Goal: Task Accomplishment & Management: Manage account settings

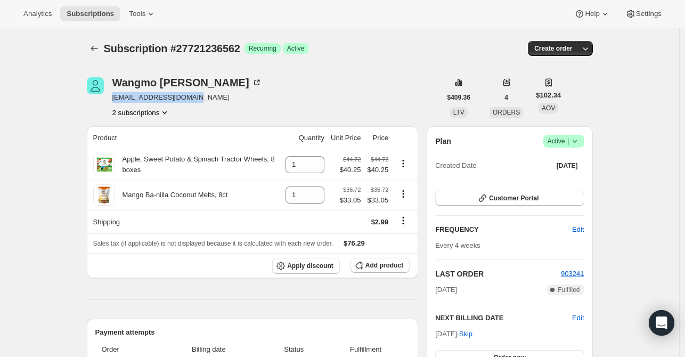
drag, startPoint x: 205, startPoint y: 101, endPoint x: 113, endPoint y: 98, distance: 92.7
click at [113, 98] on div "Wangmo Tsering tsenamgyal14@gmail.com 2 subscriptions" at bounding box center [264, 97] width 354 height 40
copy span "tsenamgyal14@gmail.com"
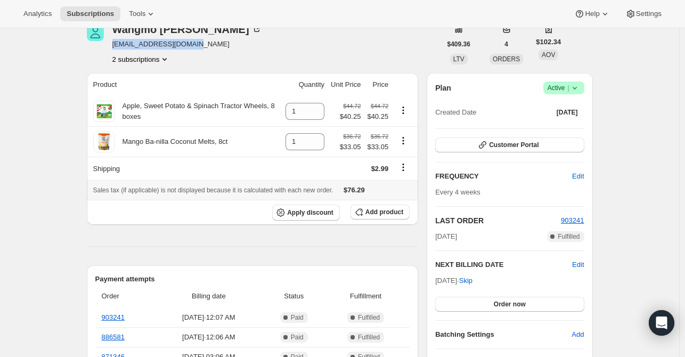
scroll to position [53, 0]
click at [493, 303] on html "Analytics Subscriptions Tools Help Settings Skip to content Subscription #27721…" at bounding box center [342, 125] width 685 height 357
click at [126, 60] on button "2 subscriptions" at bounding box center [141, 59] width 58 height 11
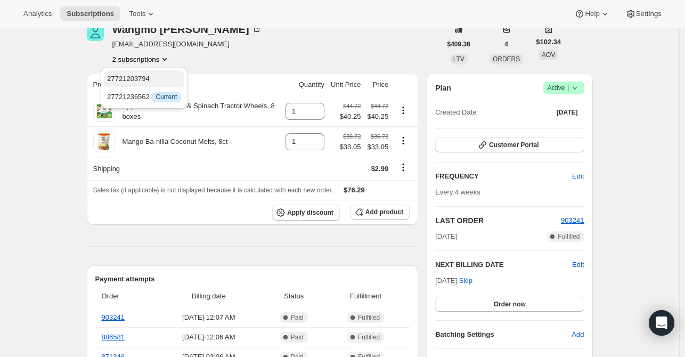
click at [128, 77] on span "27721203794" at bounding box center [128, 79] width 43 height 8
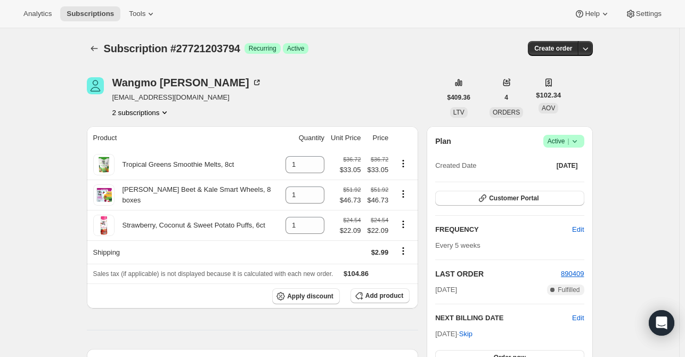
click at [568, 144] on span "Active |" at bounding box center [563, 141] width 32 height 11
click at [562, 176] on span "Cancel subscription" at bounding box center [567, 180] width 60 height 8
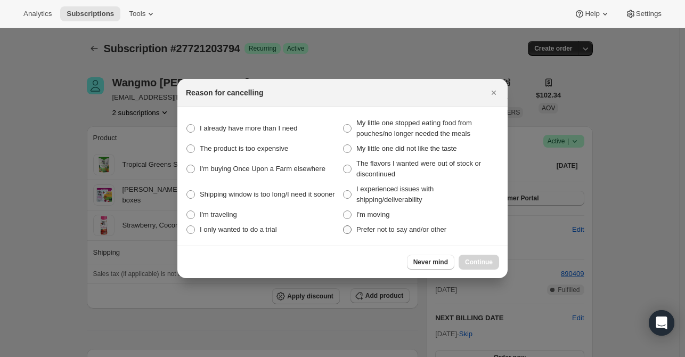
click at [413, 228] on span "Prefer not to say and/or other" at bounding box center [401, 229] width 90 height 8
click at [343, 226] on other "Prefer not to say and/or other" at bounding box center [343, 225] width 1 height 1
radio other "true"
click at [496, 93] on icon "Close" at bounding box center [493, 92] width 11 height 11
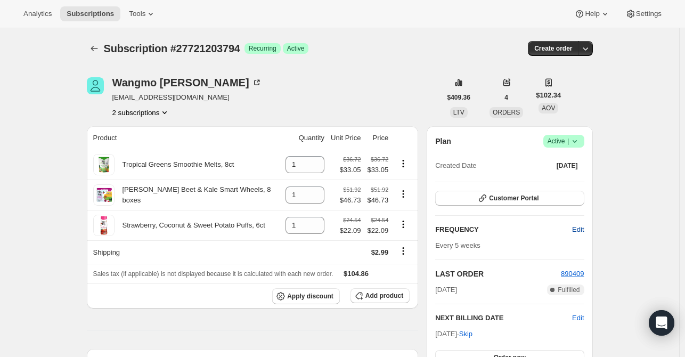
click at [576, 228] on span "Edit" at bounding box center [578, 229] width 12 height 11
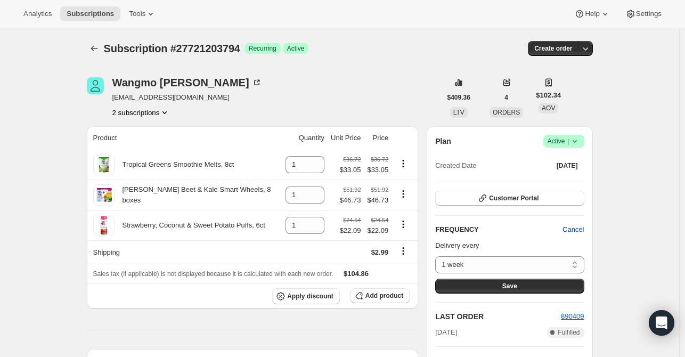
click at [579, 231] on span "Cancel" at bounding box center [572, 229] width 21 height 11
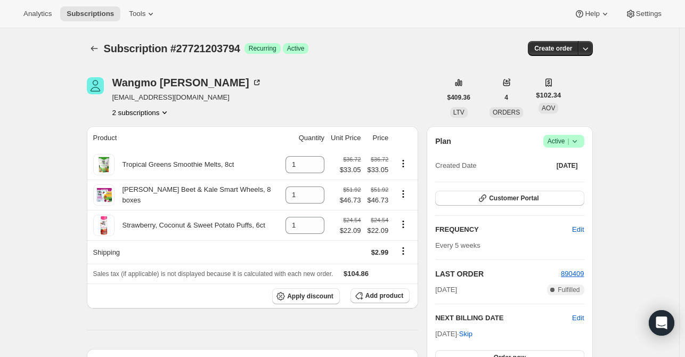
click at [560, 141] on span "Active |" at bounding box center [563, 141] width 32 height 11
click at [551, 180] on span "Cancel subscription" at bounding box center [567, 180] width 60 height 8
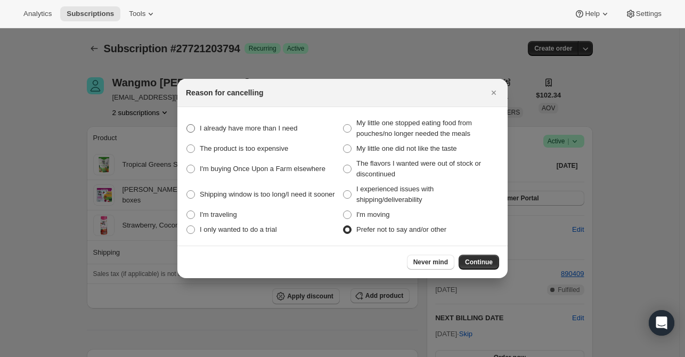
click at [268, 132] on span "I already have more than I need" at bounding box center [249, 128] width 98 height 8
click at [187, 125] on need "I already have more than I need" at bounding box center [186, 124] width 1 height 1
radio need "true"
radio other "false"
click at [479, 258] on span "Continue" at bounding box center [479, 262] width 28 height 9
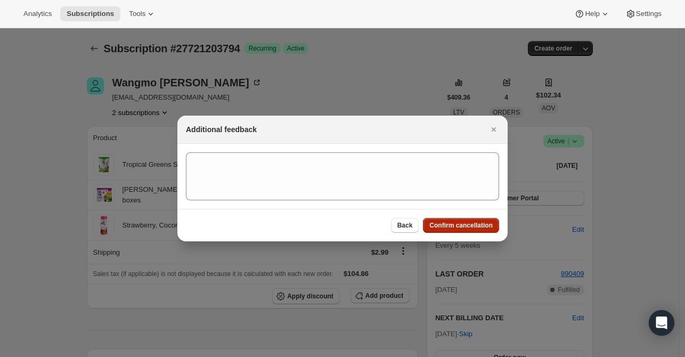
click at [453, 227] on span "Confirm cancellation" at bounding box center [460, 225] width 63 height 9
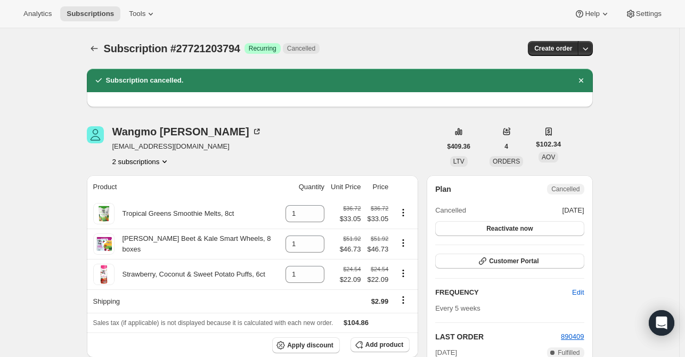
click at [144, 166] on button "2 subscriptions" at bounding box center [141, 161] width 58 height 11
click at [134, 200] on span "27721236562" at bounding box center [128, 199] width 43 height 8
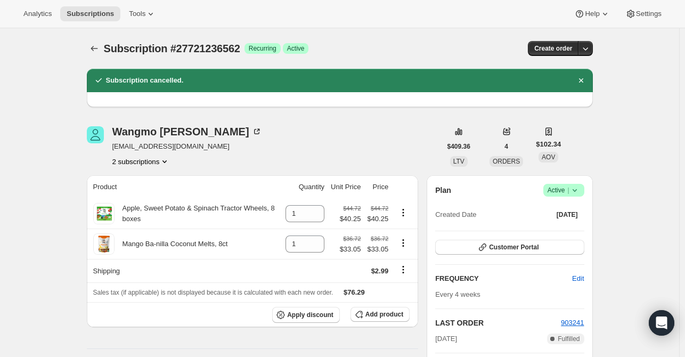
click at [564, 194] on span "Active |" at bounding box center [563, 190] width 32 height 11
click at [551, 222] on button "Cancel subscription" at bounding box center [566, 228] width 67 height 17
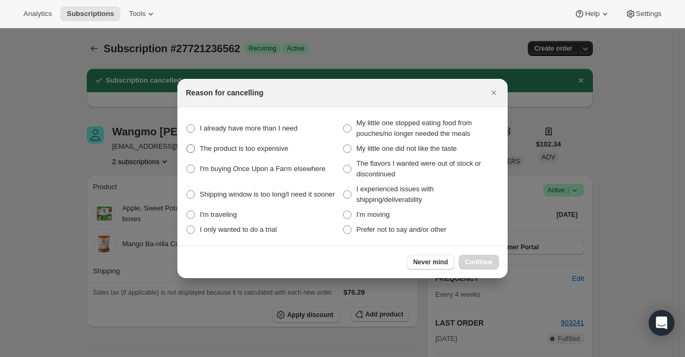
click at [254, 151] on span "The product is too expensive" at bounding box center [244, 148] width 88 height 8
click at [187, 145] on expensive "The product is too expensive" at bounding box center [186, 144] width 1 height 1
radio expensive "true"
click at [482, 264] on span "Continue" at bounding box center [479, 262] width 28 height 9
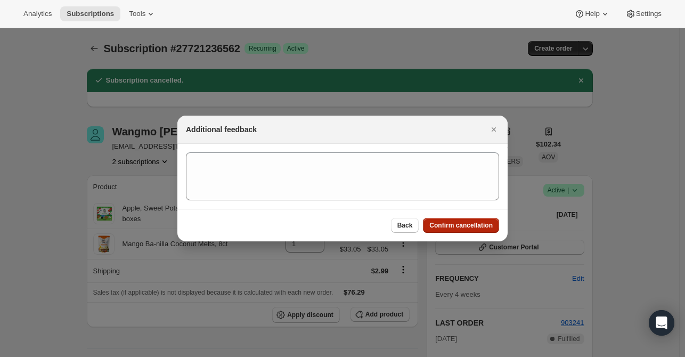
click at [442, 228] on span "Confirm cancellation" at bounding box center [460, 225] width 63 height 9
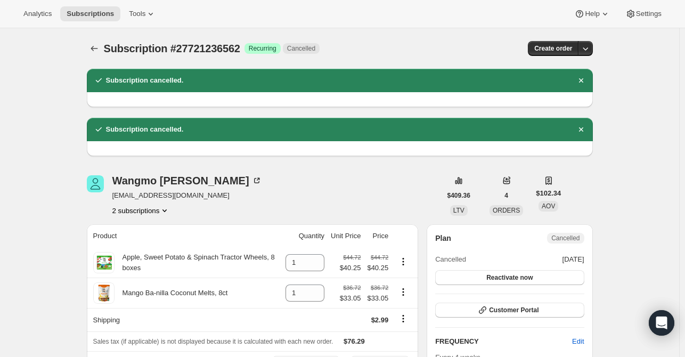
click at [142, 207] on button "2 subscriptions" at bounding box center [141, 210] width 58 height 11
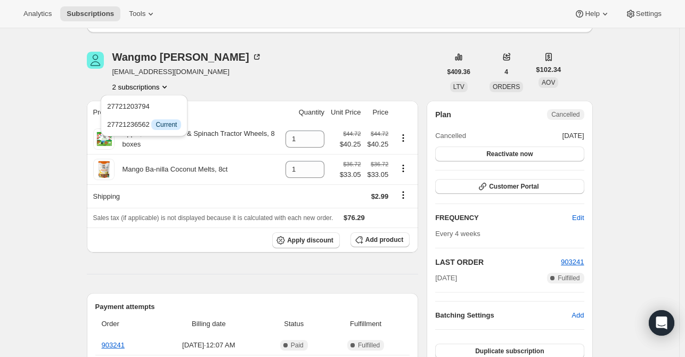
scroll to position [106, 0]
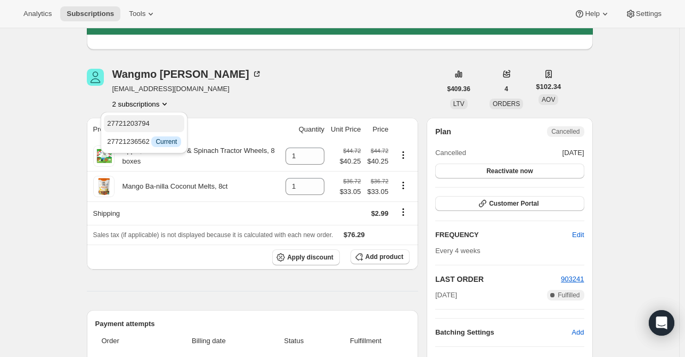
click at [143, 124] on span "27721203794" at bounding box center [128, 123] width 43 height 8
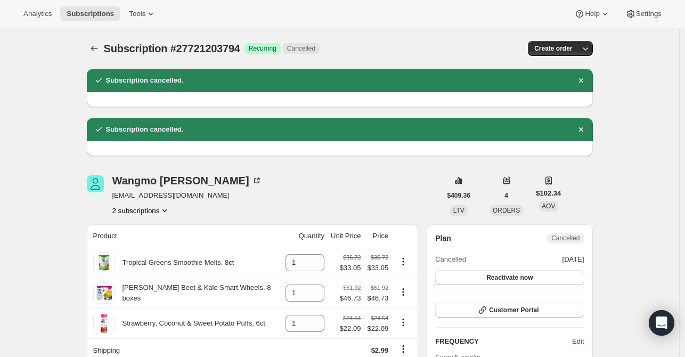
click at [350, 176] on div "Wangmo Tsering tsenamgyal14@gmail.com 2 subscriptions" at bounding box center [264, 195] width 354 height 40
click at [141, 212] on button "2 subscriptions" at bounding box center [141, 210] width 58 height 11
click at [160, 248] on span "27721236562" at bounding box center [144, 248] width 74 height 11
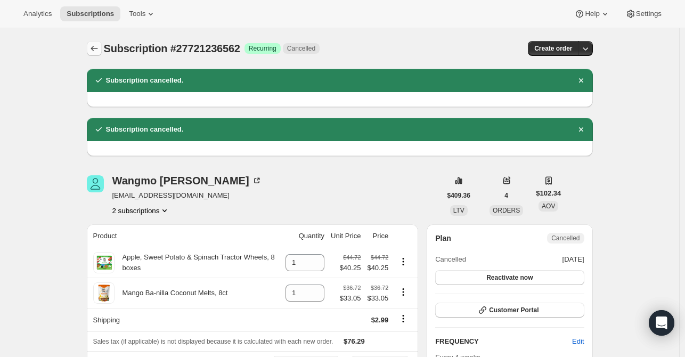
click at [96, 46] on icon "Subscriptions" at bounding box center [94, 48] width 11 height 11
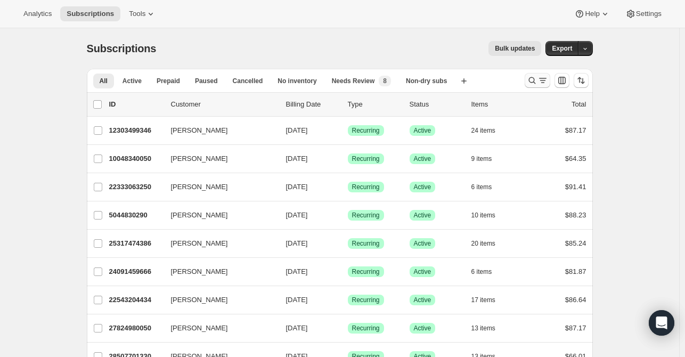
click at [533, 77] on icon "Search and filter results" at bounding box center [531, 80] width 7 height 7
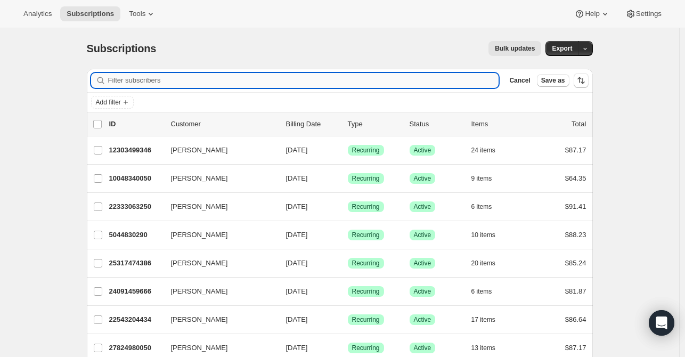
paste input "klynburns@gmail.com"
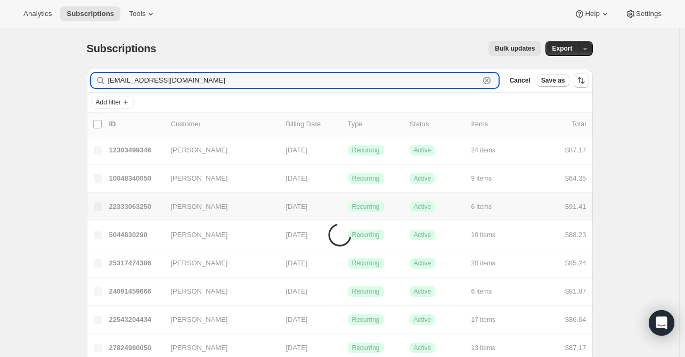
type input "klynburns@gmail.com"
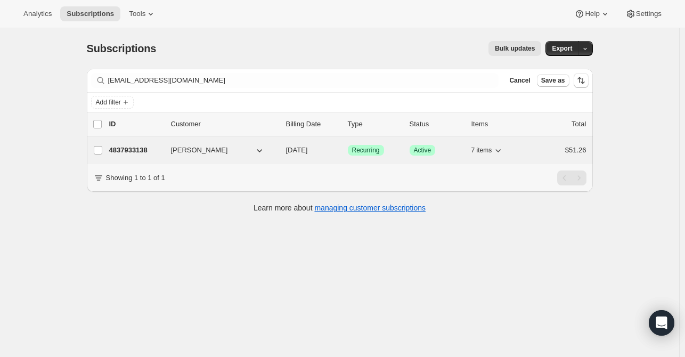
click at [162, 150] on p "4837933138" at bounding box center [135, 150] width 53 height 11
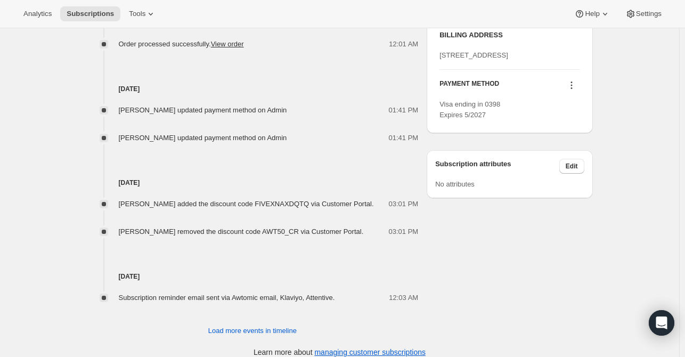
scroll to position [578, 0]
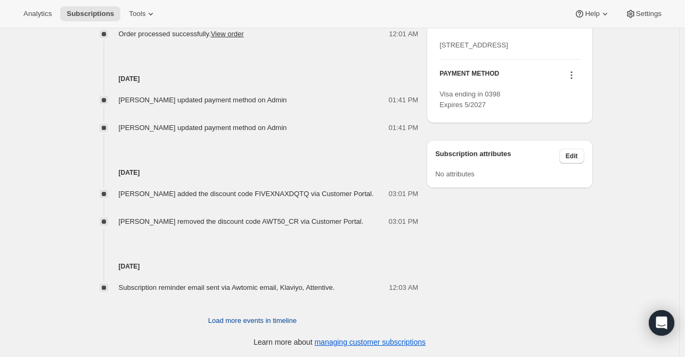
click at [264, 319] on span "Load more events in timeline" at bounding box center [252, 320] width 88 height 11
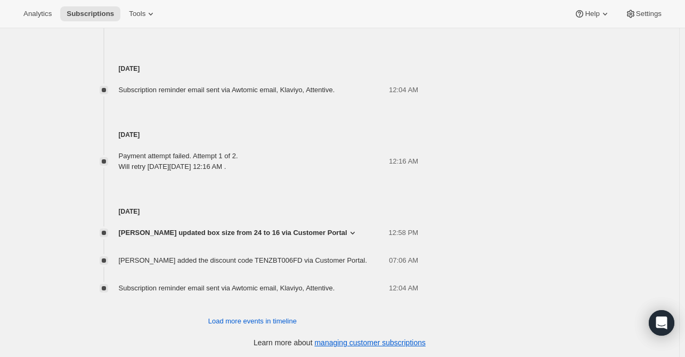
scroll to position [1023, 0]
click at [294, 233] on span "Kathy Burns updated box size from 24 to 16 via Customer Portal" at bounding box center [233, 232] width 228 height 11
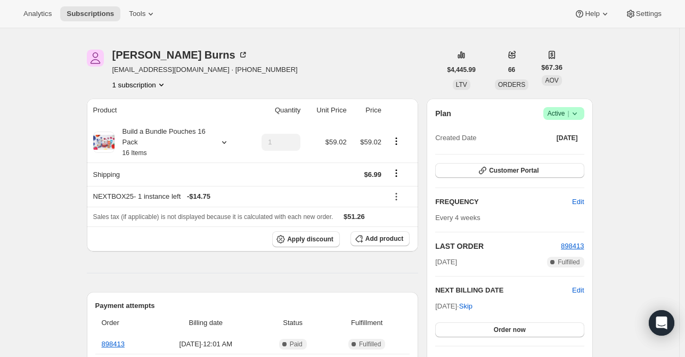
scroll to position [0, 0]
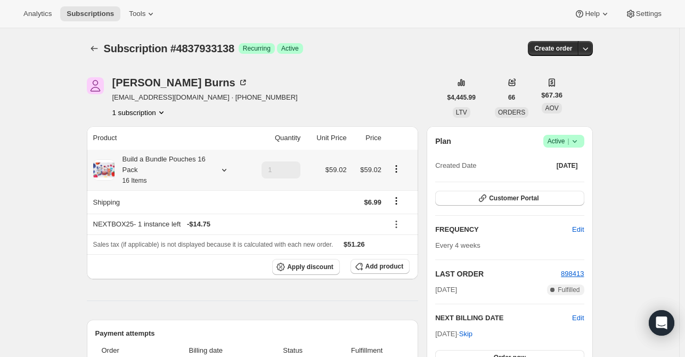
click at [226, 171] on icon at bounding box center [224, 170] width 11 height 11
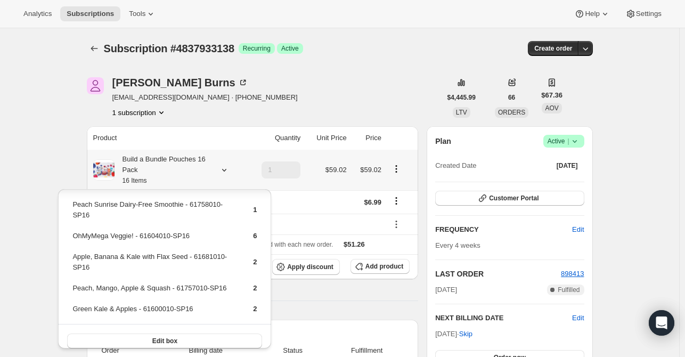
scroll to position [74, 0]
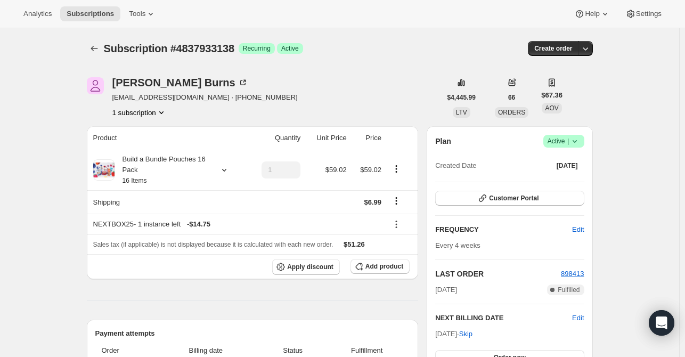
drag, startPoint x: 9, startPoint y: 331, endPoint x: 3, endPoint y: 273, distance: 58.9
click at [221, 169] on icon at bounding box center [224, 170] width 11 height 11
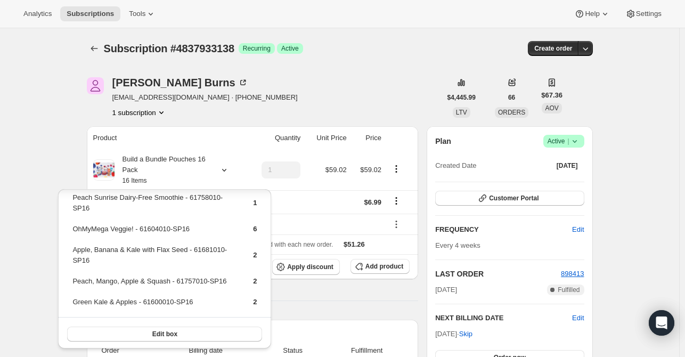
click at [364, 88] on div "Kathy Burns klynburns@gmail.com · +14438511463 1 subscription" at bounding box center [264, 97] width 354 height 40
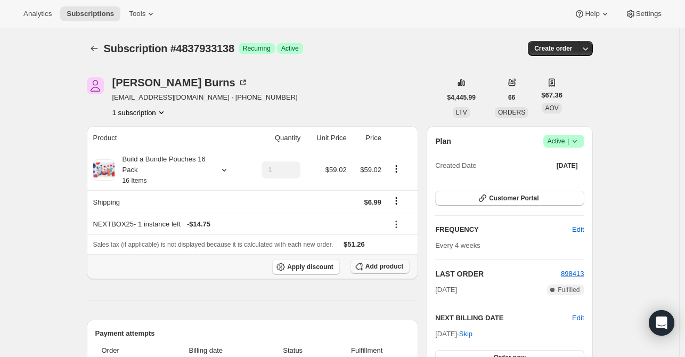
click at [382, 272] on button "Add product" at bounding box center [379, 266] width 59 height 15
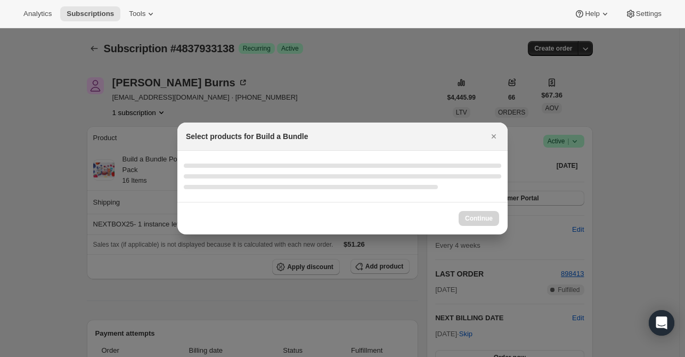
select select "gid://shopify/ProductVariant/42094505427026"
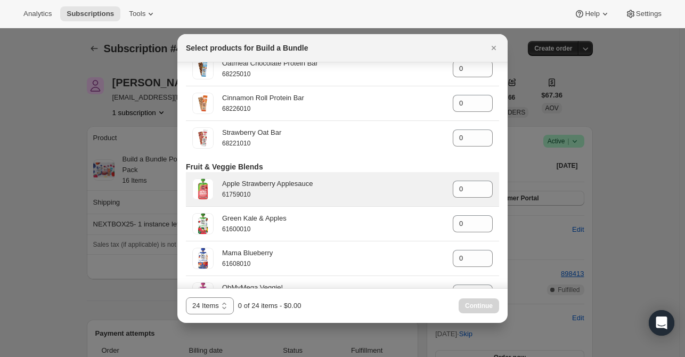
scroll to position [319, 0]
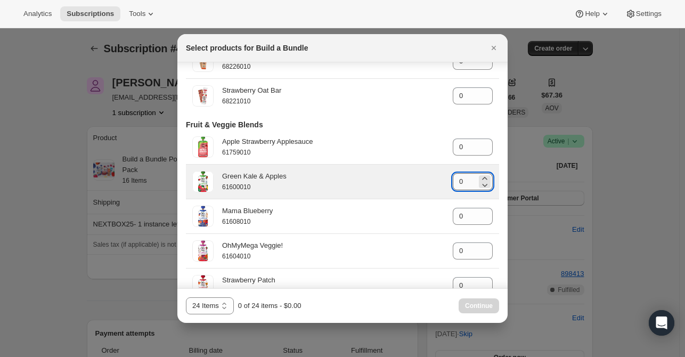
click at [465, 186] on input "0" at bounding box center [465, 181] width 24 height 17
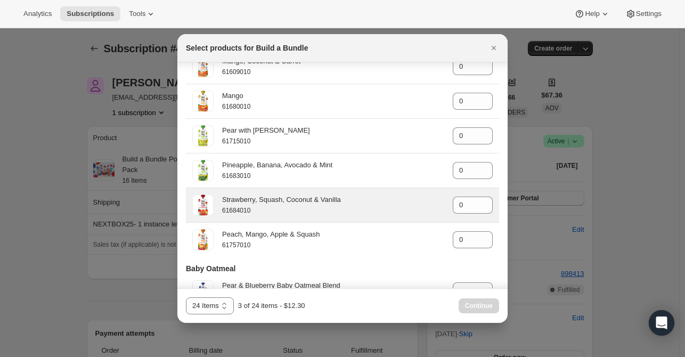
scroll to position [1331, 0]
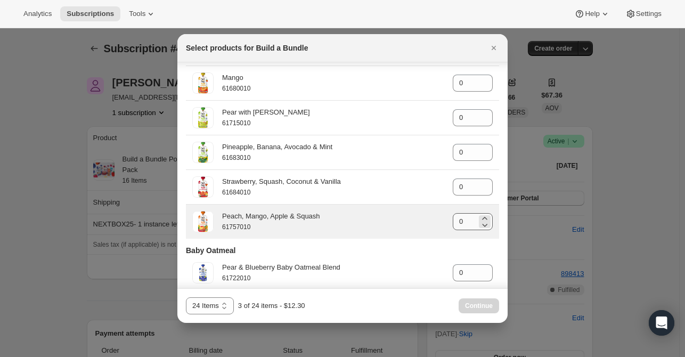
type input "3"
click at [467, 230] on input "0" at bounding box center [465, 221] width 24 height 17
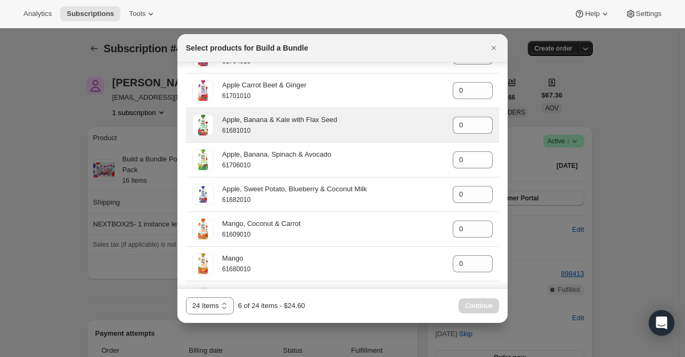
scroll to position [1118, 0]
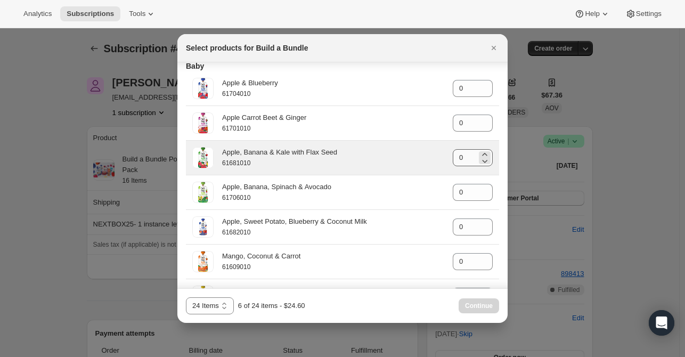
type input "3"
click at [463, 166] on input "0" at bounding box center [465, 157] width 24 height 17
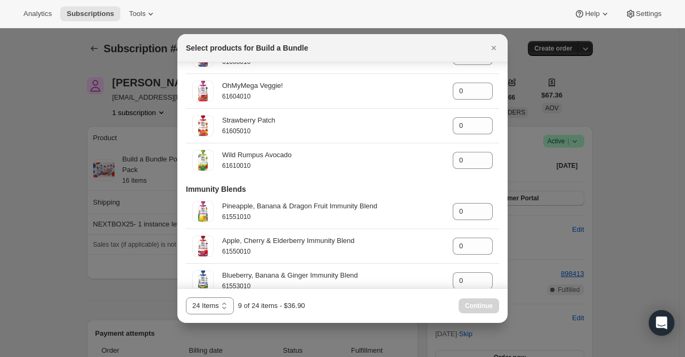
scroll to position [373, 0]
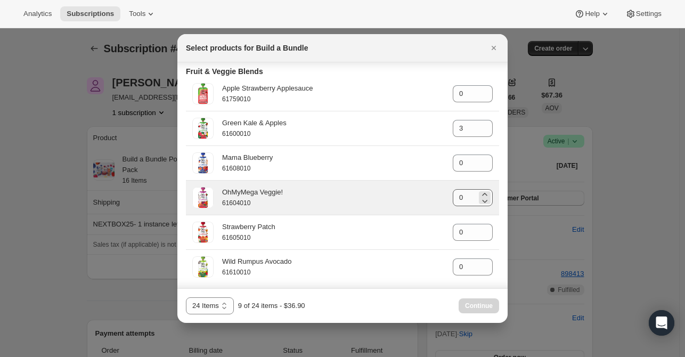
type input "3"
click at [465, 204] on input "0" at bounding box center [465, 197] width 24 height 17
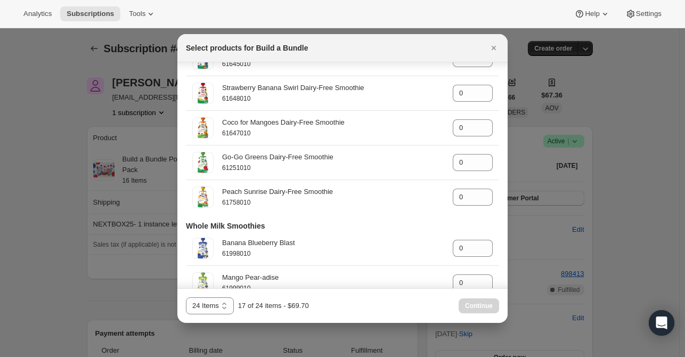
scroll to position [1810, 0]
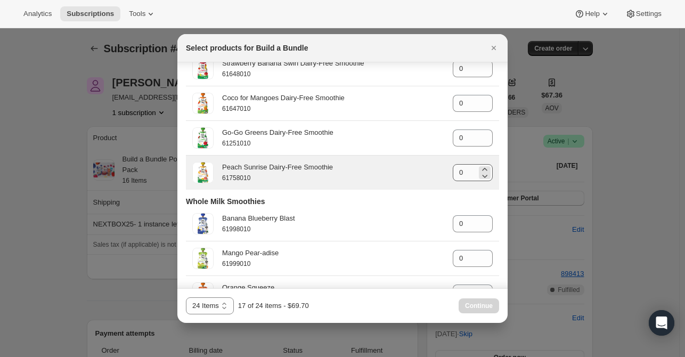
type input "8"
click at [457, 181] on input "0" at bounding box center [465, 172] width 24 height 17
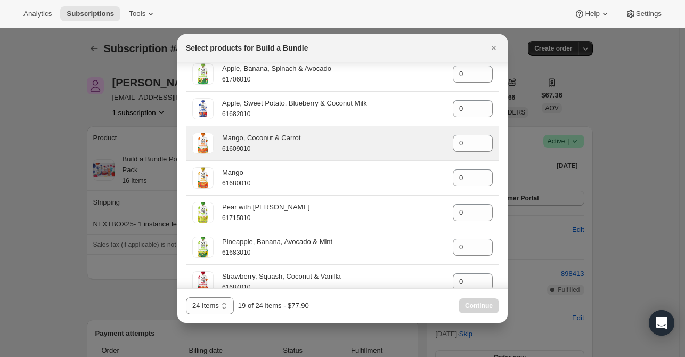
scroll to position [1224, 0]
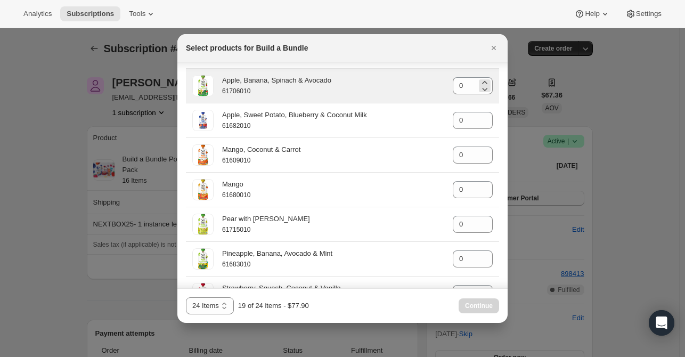
type input "2"
click at [470, 93] on div "0" at bounding box center [473, 85] width 40 height 17
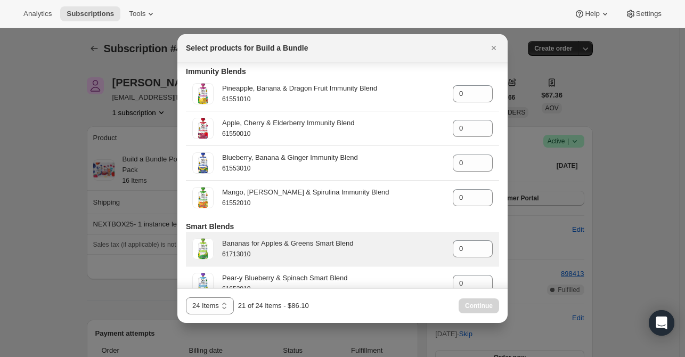
scroll to position [586, 0]
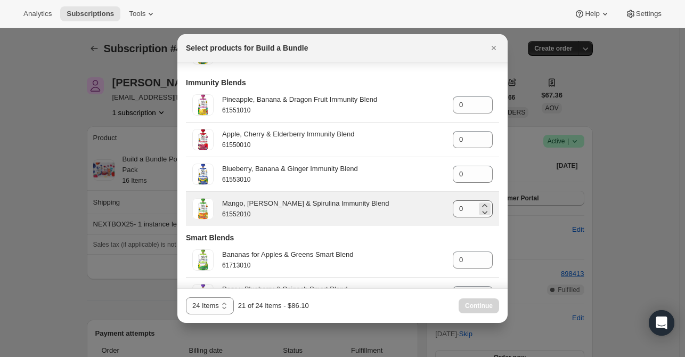
type input "2"
click at [460, 211] on input "0" at bounding box center [465, 208] width 24 height 17
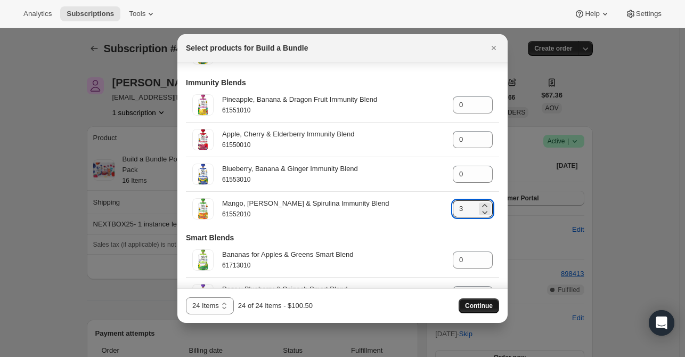
type input "3"
click at [485, 307] on span "Continue" at bounding box center [479, 305] width 28 height 9
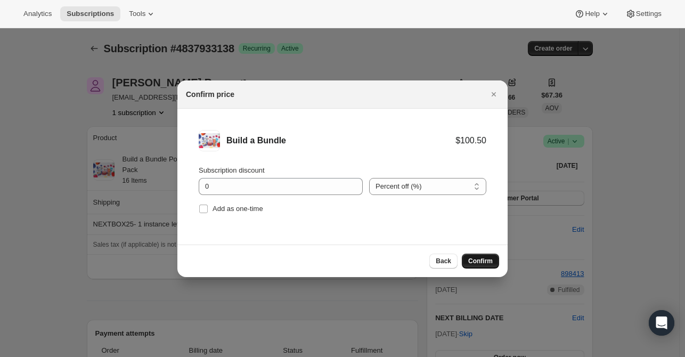
click at [488, 260] on span "Confirm" at bounding box center [480, 261] width 24 height 9
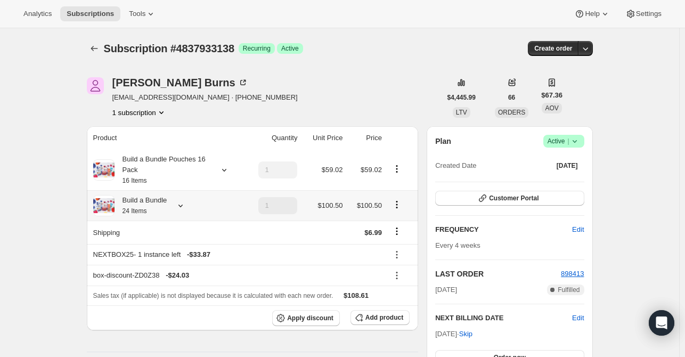
click at [179, 205] on icon at bounding box center [180, 205] width 11 height 11
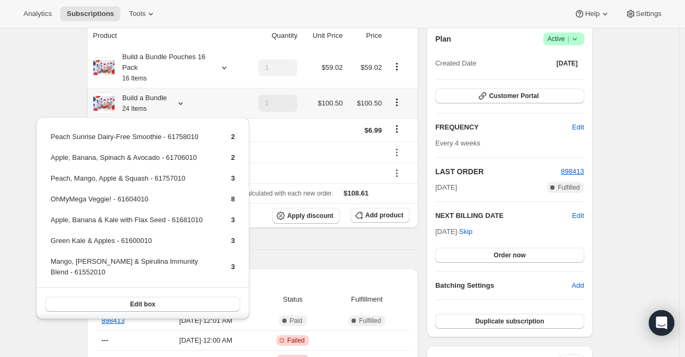
scroll to position [106, 0]
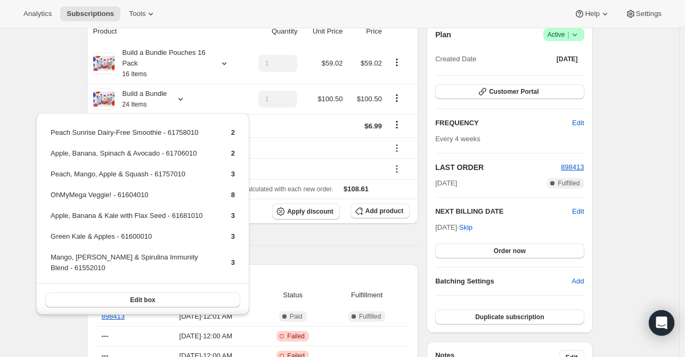
drag, startPoint x: 315, startPoint y: 254, endPoint x: 324, endPoint y: 236, distance: 19.5
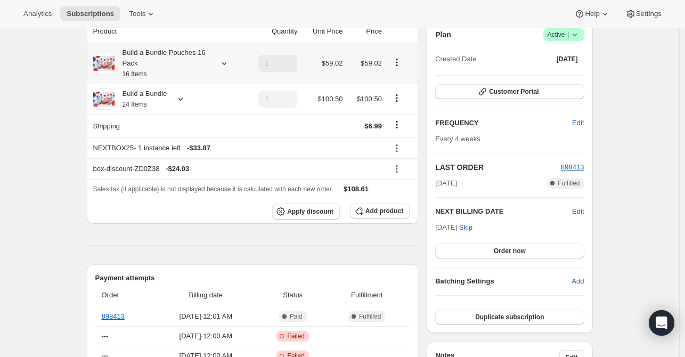
click at [215, 63] on div "Build a Bundle Pouches 16 Pack 16 Items" at bounding box center [167, 63] width 148 height 32
click at [227, 62] on icon at bounding box center [224, 63] width 11 height 11
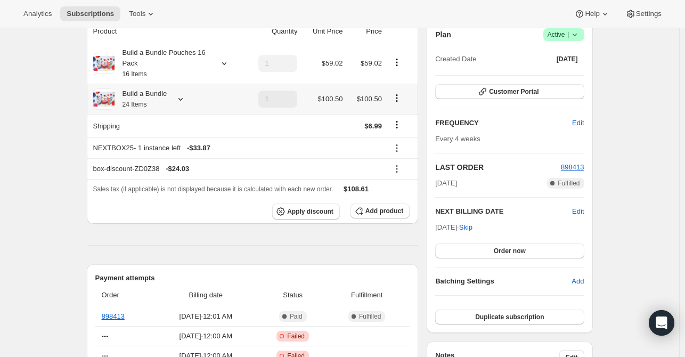
click at [397, 98] on icon "Product actions" at bounding box center [397, 98] width 2 height 2
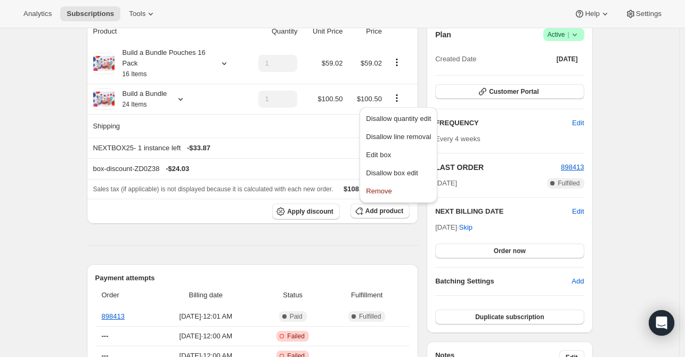
drag, startPoint x: 330, startPoint y: 241, endPoint x: 385, endPoint y: 224, distance: 57.9
click at [385, 208] on span "Add product" at bounding box center [384, 211] width 38 height 9
click at [382, 212] on span "Add product" at bounding box center [384, 211] width 38 height 9
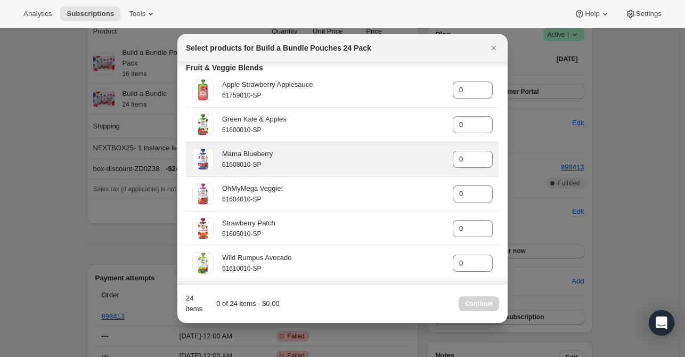
scroll to position [352, 0]
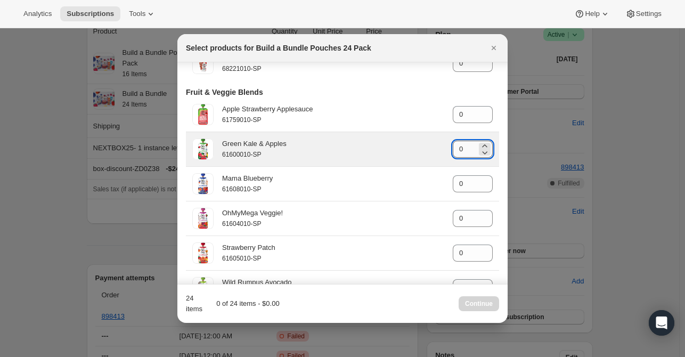
click at [466, 157] on input "0" at bounding box center [465, 149] width 24 height 17
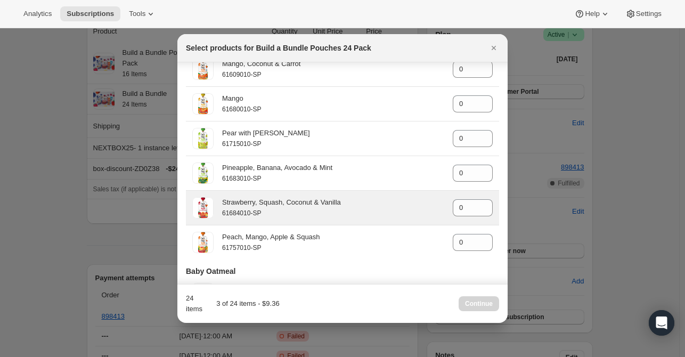
scroll to position [1363, 0]
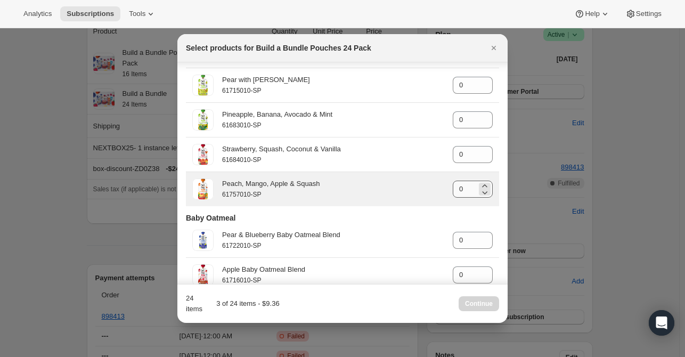
type input "3"
click at [460, 198] on input "0" at bounding box center [465, 188] width 24 height 17
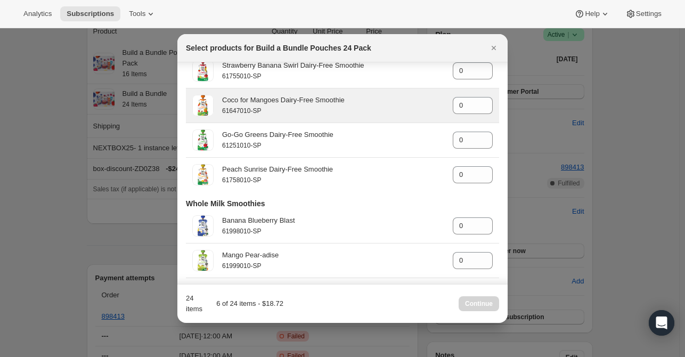
scroll to position [1843, 0]
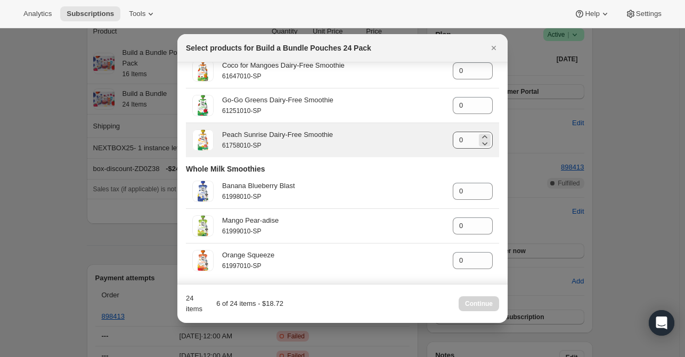
type input "3"
click at [461, 149] on input "0" at bounding box center [465, 139] width 24 height 17
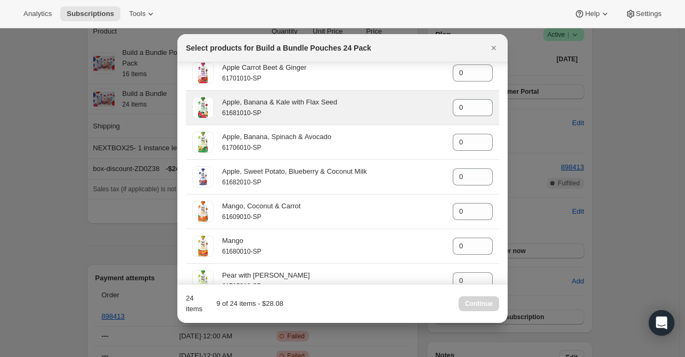
scroll to position [1150, 0]
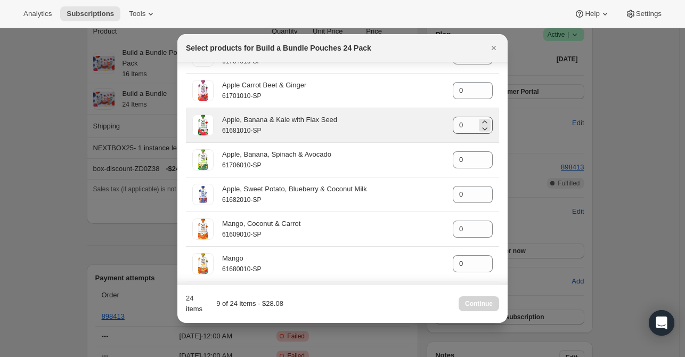
type input "3"
click at [462, 134] on input "0" at bounding box center [465, 125] width 24 height 17
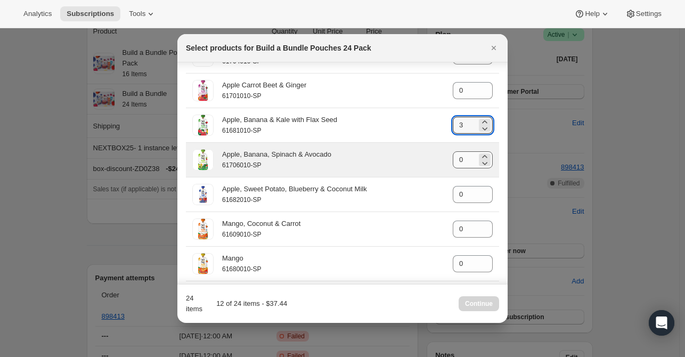
type input "3"
click at [457, 168] on input "0" at bounding box center [465, 159] width 24 height 17
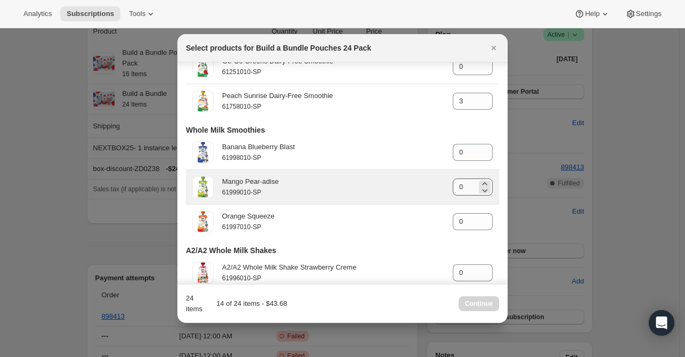
scroll to position [1843, 0]
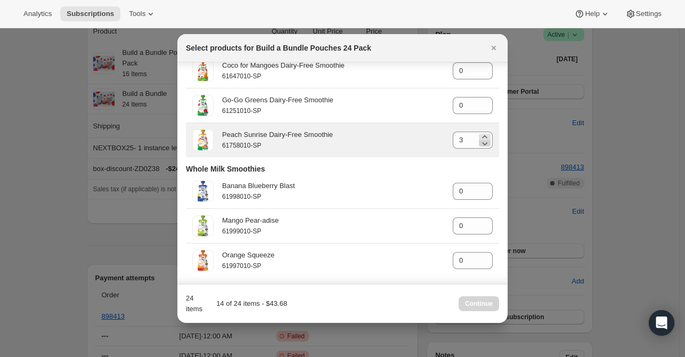
type input "2"
click at [479, 149] on icon ":r1nc:" at bounding box center [484, 143] width 11 height 11
type input "0"
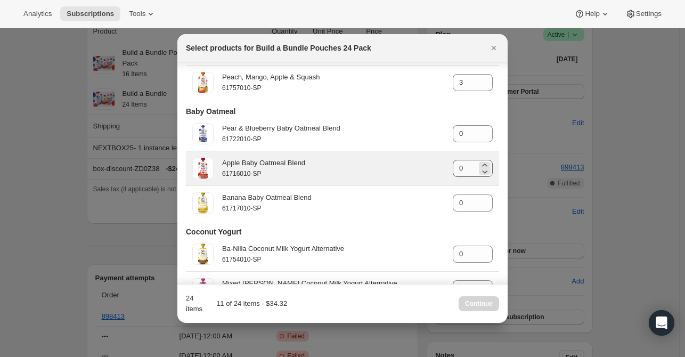
scroll to position [1417, 0]
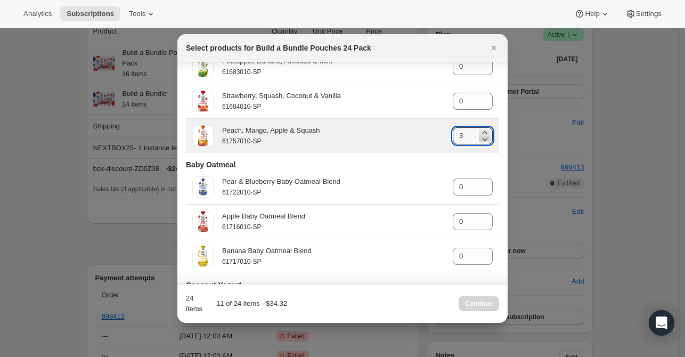
click at [482, 141] on icon ":r1nc:" at bounding box center [484, 139] width 5 height 3
type input "0"
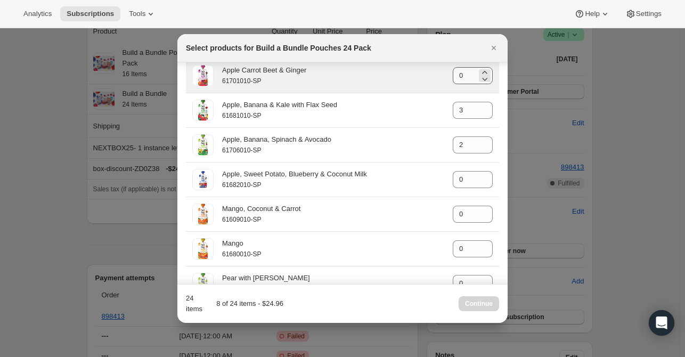
scroll to position [1097, 0]
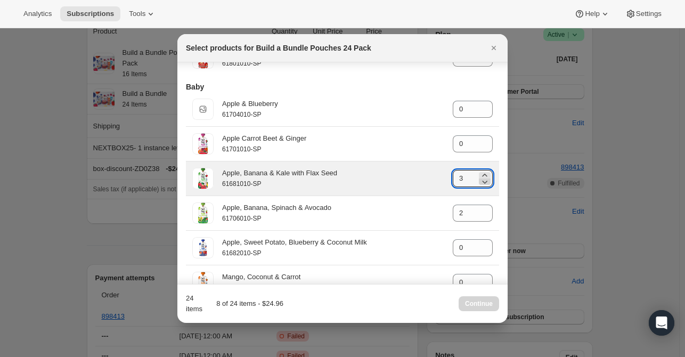
click at [480, 187] on icon ":r1nc:" at bounding box center [484, 181] width 11 height 11
type input "0"
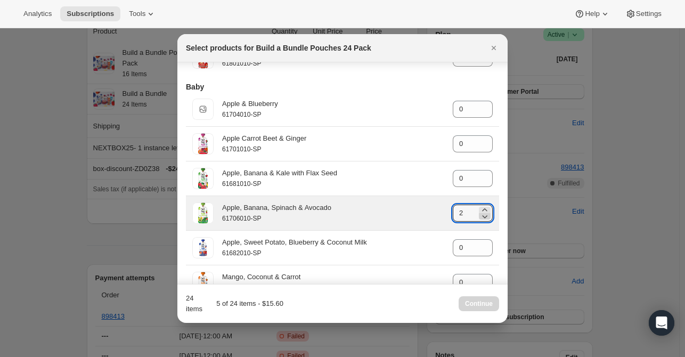
click at [479, 221] on icon ":r1nc:" at bounding box center [484, 216] width 11 height 11
type input "0"
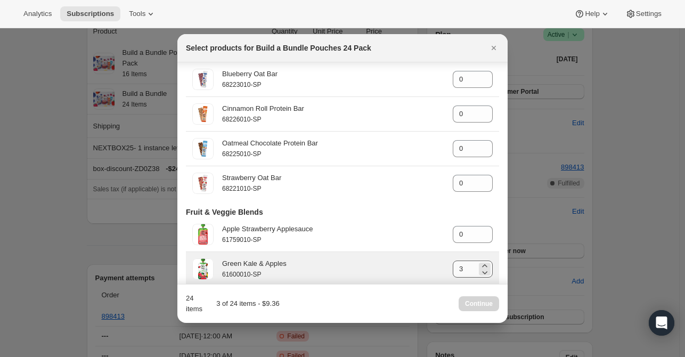
scroll to position [299, 0]
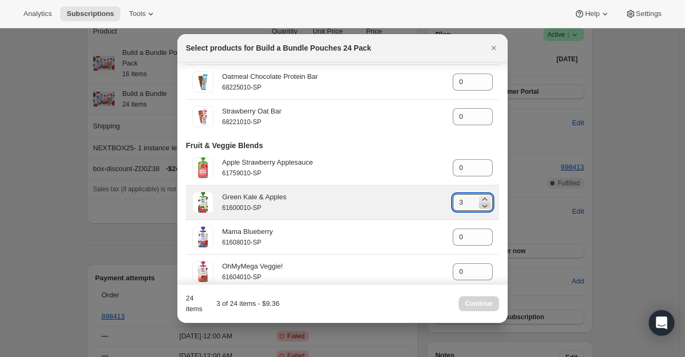
click at [482, 208] on icon ":r1nc:" at bounding box center [484, 205] width 11 height 11
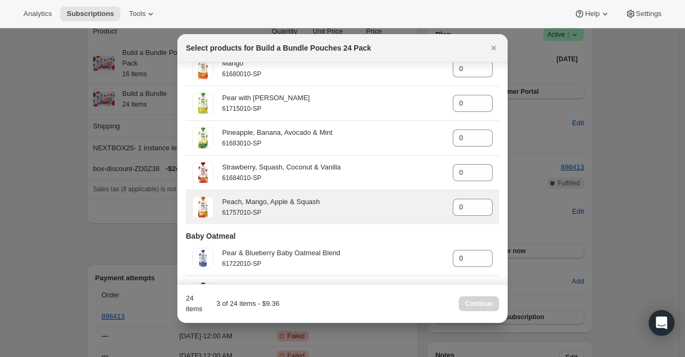
scroll to position [1363, 0]
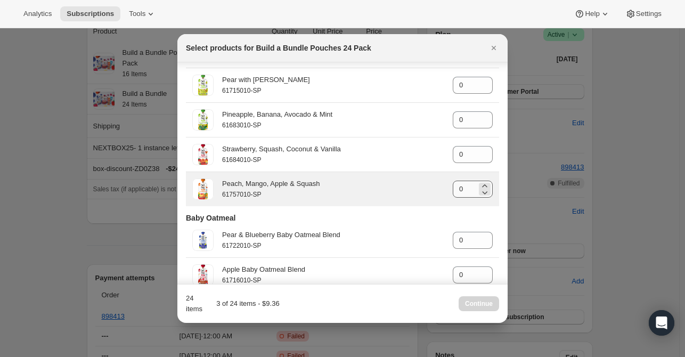
type input "3"
click at [462, 198] on input "0" at bounding box center [465, 188] width 24 height 17
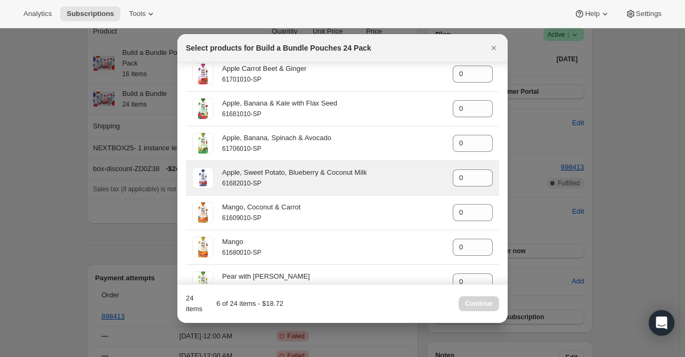
scroll to position [1150, 0]
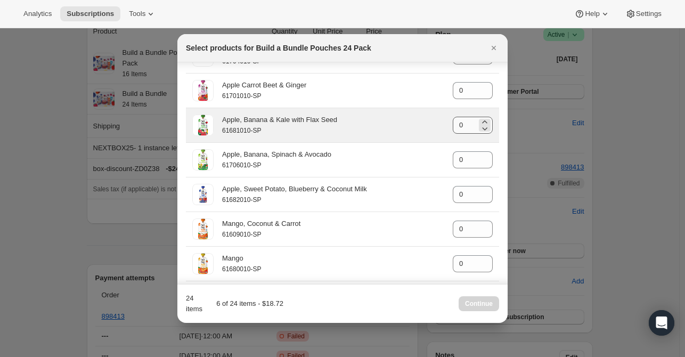
type input "3"
click at [459, 134] on input "0" at bounding box center [465, 125] width 24 height 17
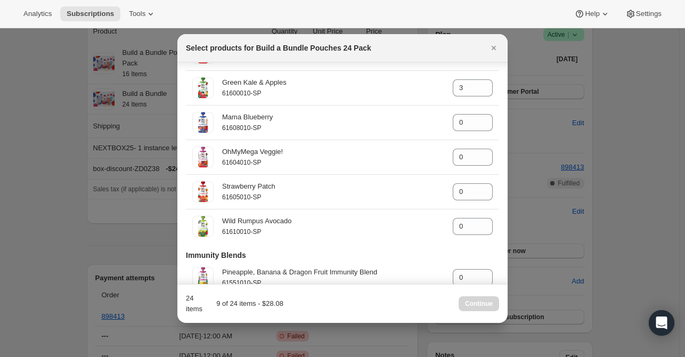
scroll to position [405, 0]
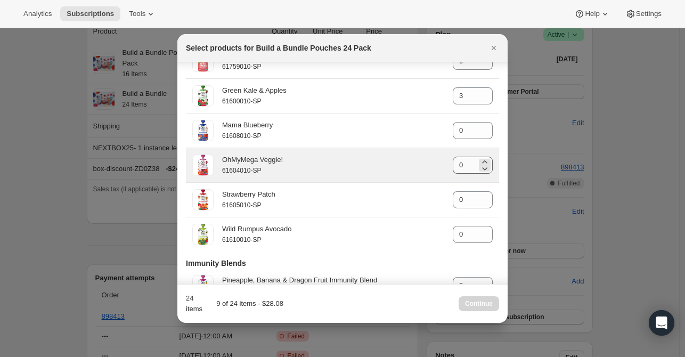
type input "3"
click at [466, 167] on input "0" at bounding box center [465, 165] width 24 height 17
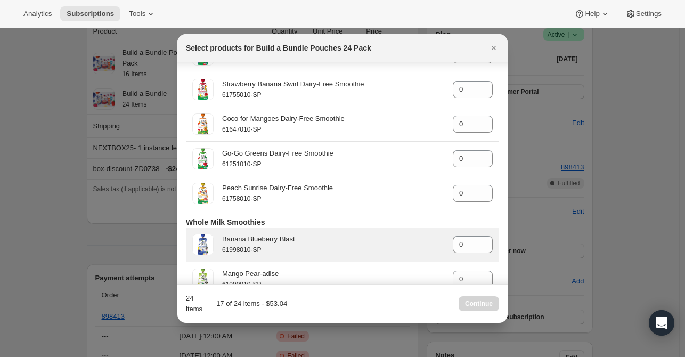
scroll to position [1843, 0]
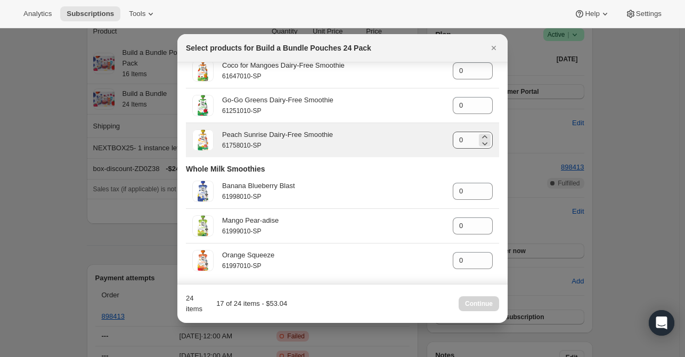
type input "8"
click at [460, 149] on input "0" at bounding box center [465, 139] width 24 height 17
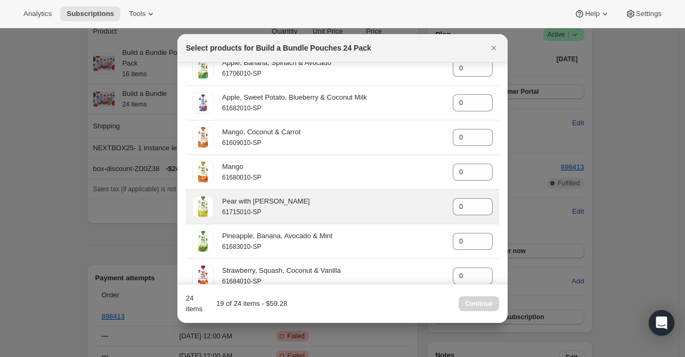
scroll to position [1204, 0]
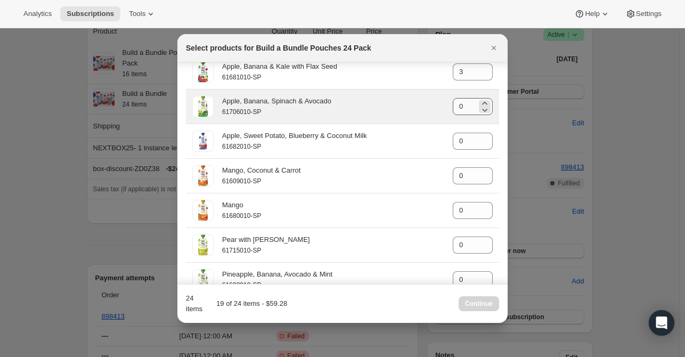
type input "2"
click at [465, 115] on input "0" at bounding box center [465, 106] width 24 height 17
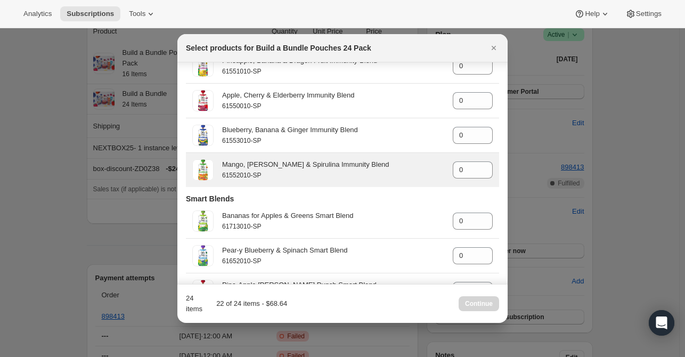
scroll to position [618, 0]
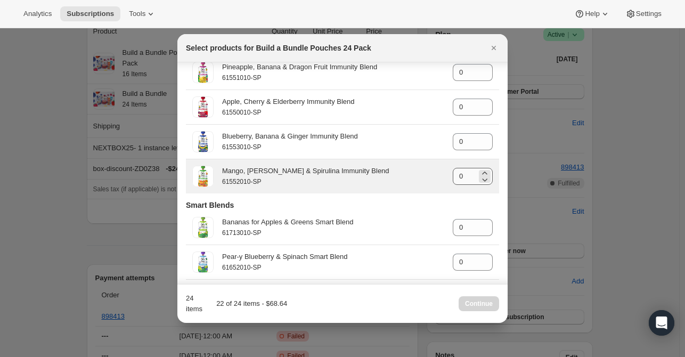
type input "3"
click at [465, 180] on input "0" at bounding box center [465, 176] width 24 height 17
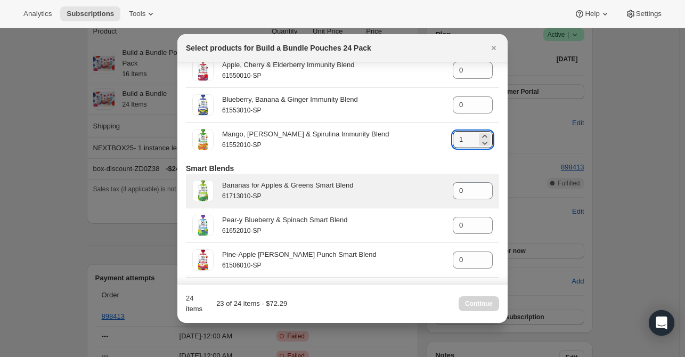
scroll to position [671, 0]
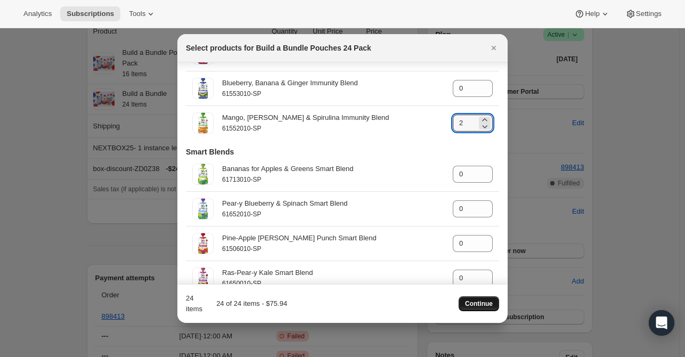
type input "2"
click at [471, 304] on span "Continue" at bounding box center [479, 303] width 28 height 9
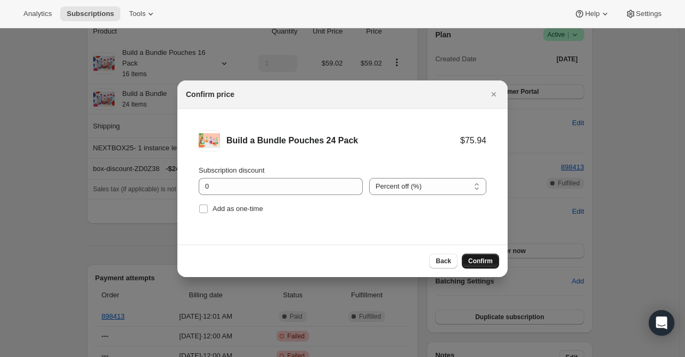
click at [472, 258] on span "Confirm" at bounding box center [480, 261] width 24 height 9
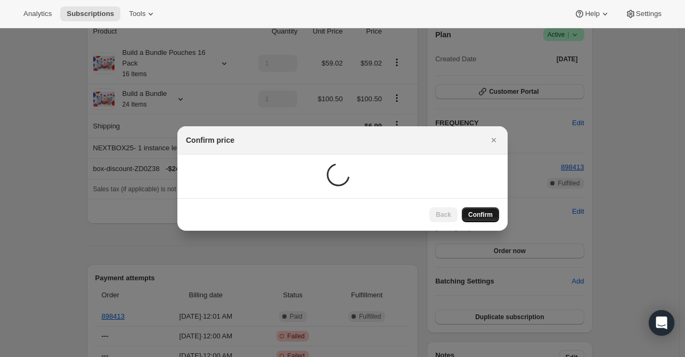
scroll to position [106, 0]
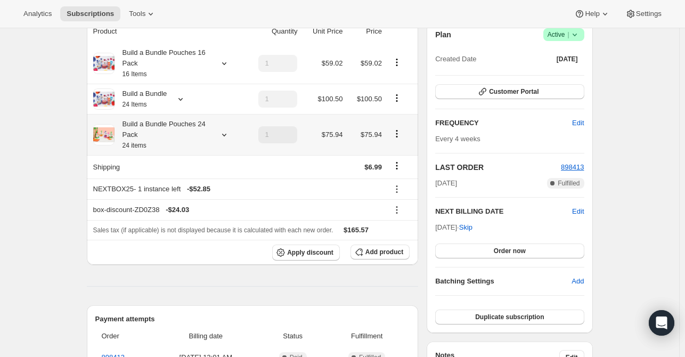
click at [232, 138] on div "Build a Bundle Pouches 24 Pack 24 items" at bounding box center [167, 135] width 148 height 32
click at [223, 137] on icon at bounding box center [224, 134] width 11 height 11
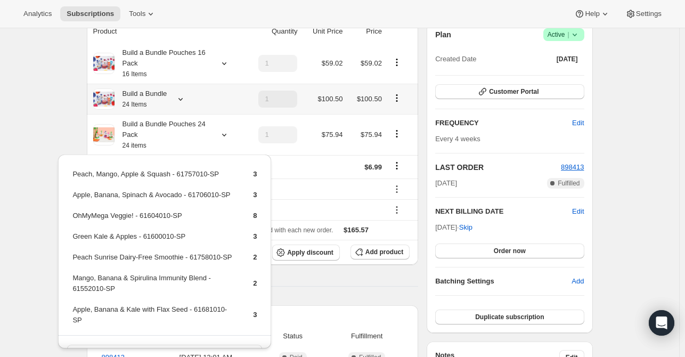
click at [184, 102] on icon at bounding box center [180, 99] width 11 height 11
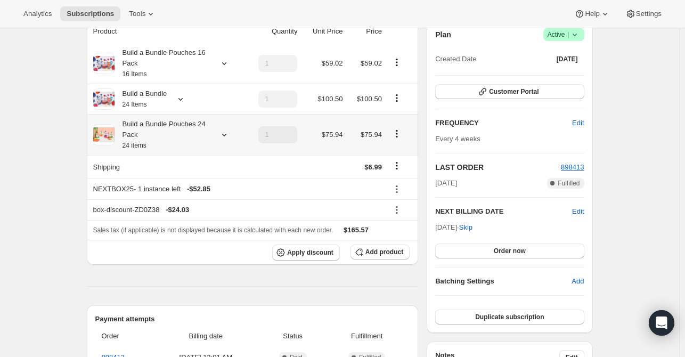
click at [229, 137] on icon at bounding box center [224, 134] width 11 height 11
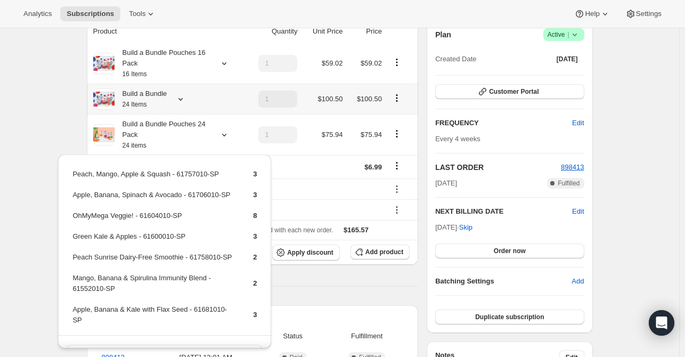
click at [179, 109] on div "Build a Bundle 24 Items" at bounding box center [167, 98] width 148 height 21
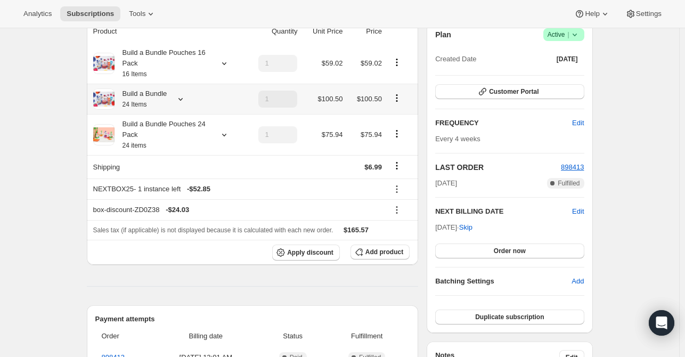
click at [179, 99] on icon at bounding box center [180, 99] width 11 height 11
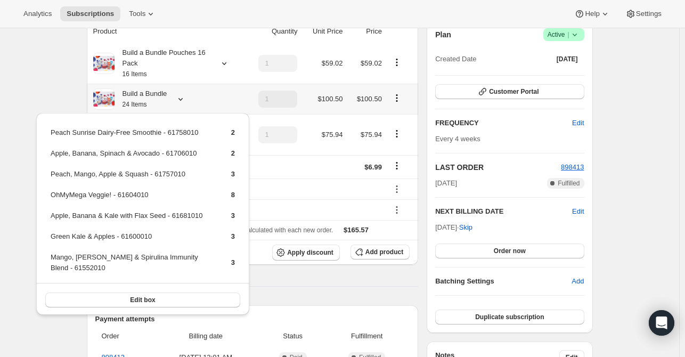
click at [398, 96] on icon "Product actions" at bounding box center [396, 98] width 11 height 11
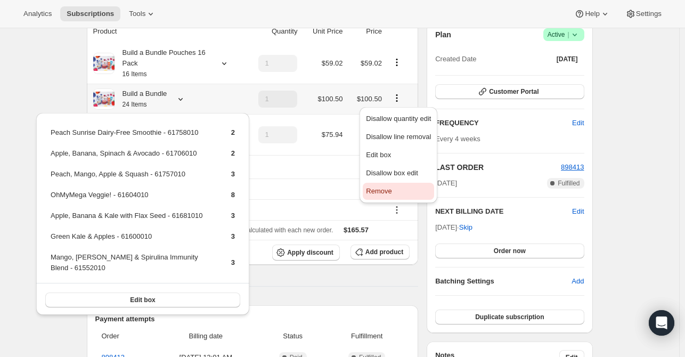
click at [383, 188] on span "Remove" at bounding box center [379, 191] width 26 height 8
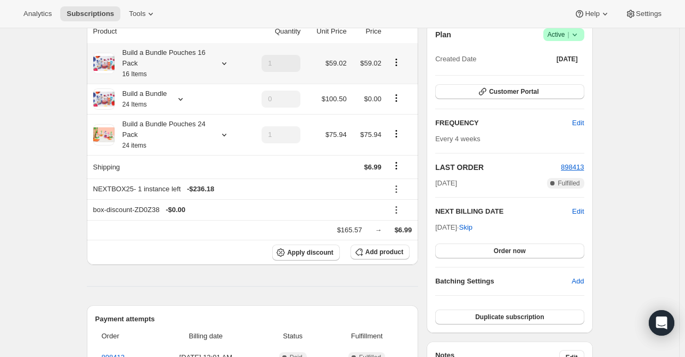
click at [234, 63] on div "Build a Bundle Pouches 16 Pack 16 Items" at bounding box center [168, 63] width 151 height 32
click at [225, 66] on icon at bounding box center [224, 63] width 11 height 11
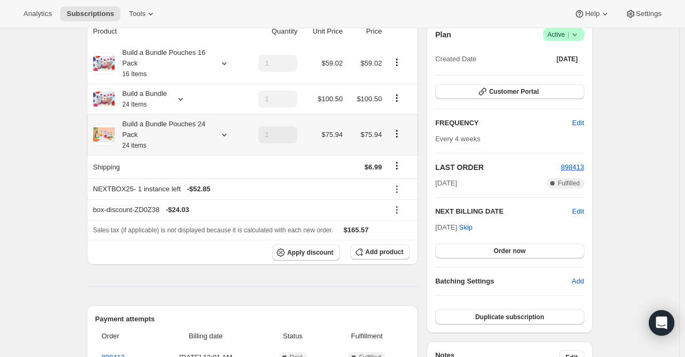
click at [229, 131] on icon at bounding box center [224, 134] width 11 height 11
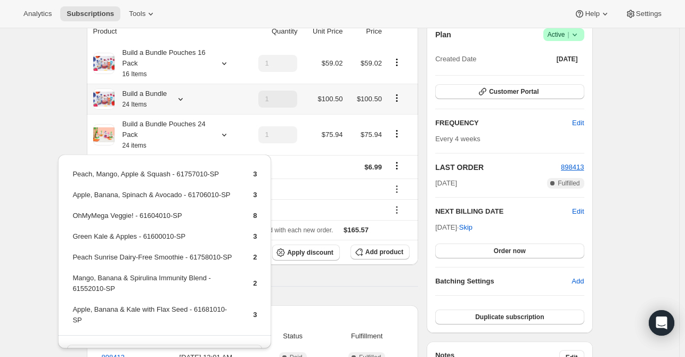
click at [186, 98] on icon at bounding box center [180, 99] width 11 height 11
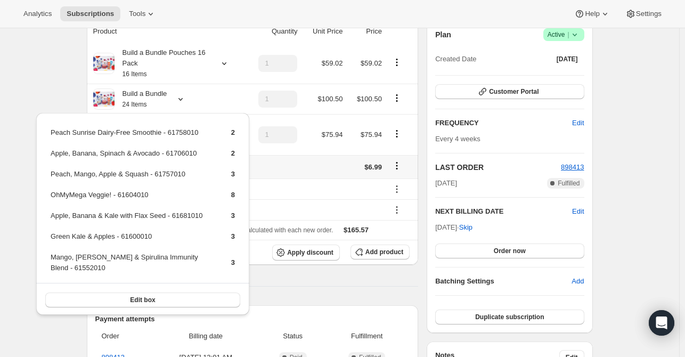
click at [301, 170] on td at bounding box center [272, 166] width 56 height 23
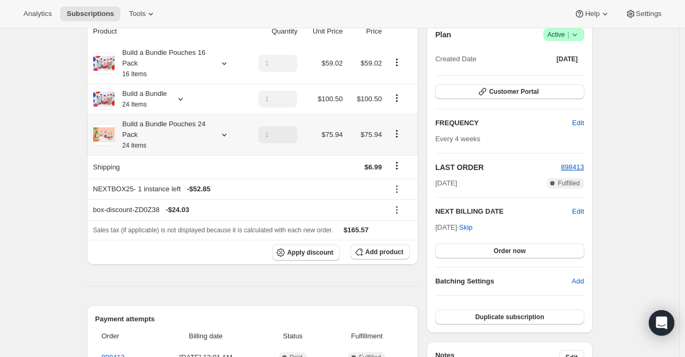
click at [228, 132] on icon at bounding box center [224, 134] width 11 height 11
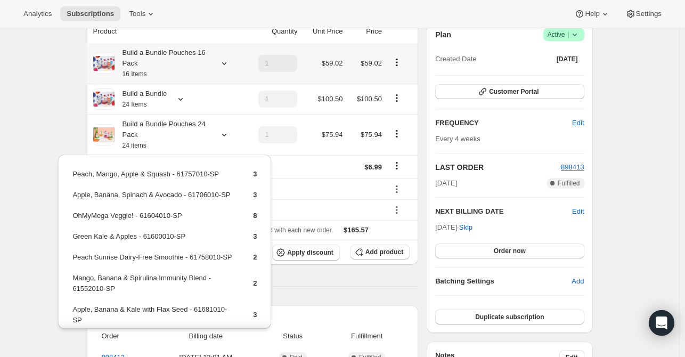
scroll to position [53, 0]
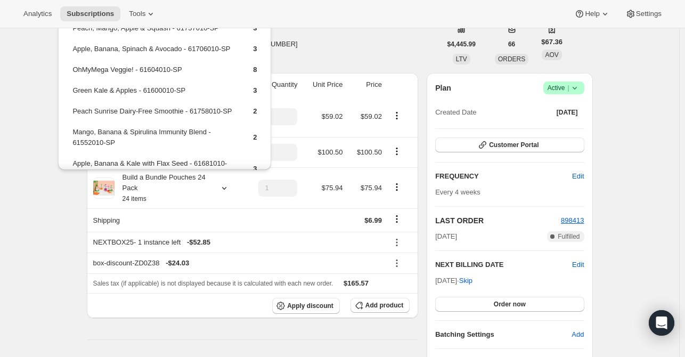
click at [309, 57] on div "Kathy Burns klynburns@gmail.com · +14438511463 1 subscription" at bounding box center [264, 44] width 354 height 40
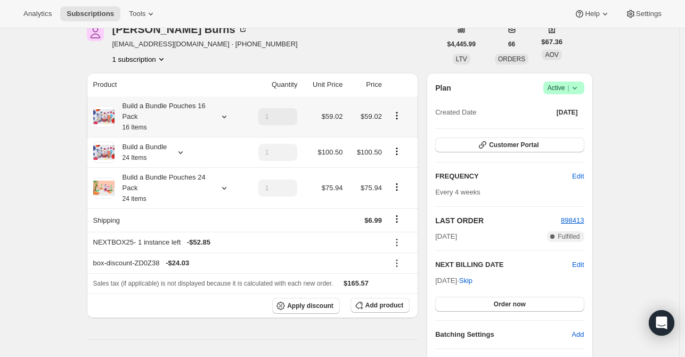
click at [226, 117] on icon at bounding box center [224, 116] width 11 height 11
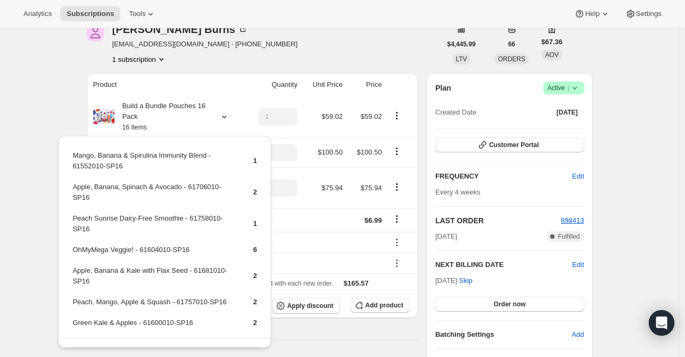
click at [241, 40] on div "Kathy Burns klynburns@gmail.com · +14438511463 1 subscription" at bounding box center [264, 44] width 354 height 40
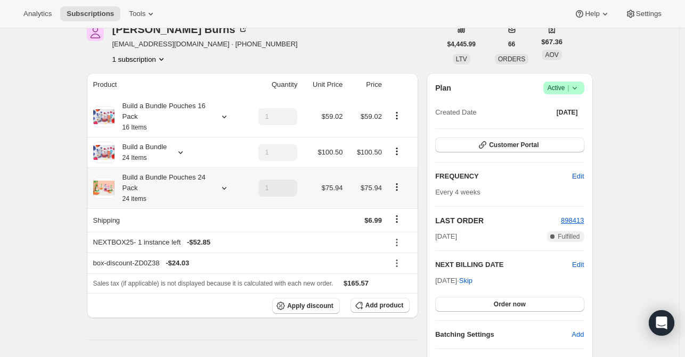
click at [226, 187] on icon at bounding box center [224, 188] width 11 height 11
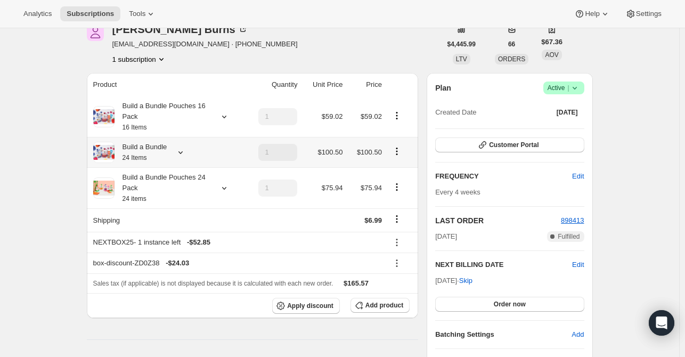
click at [399, 147] on icon "Product actions" at bounding box center [396, 151] width 11 height 11
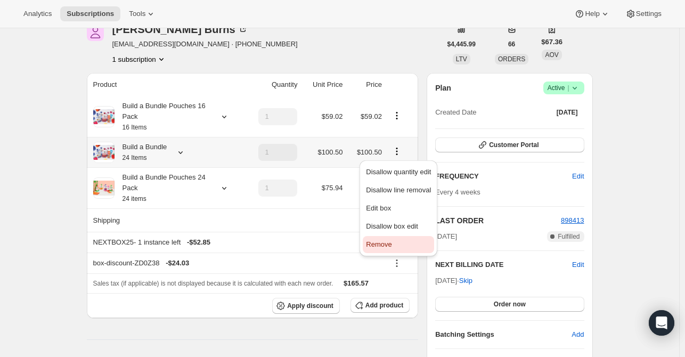
click at [415, 249] on span "Remove" at bounding box center [398, 244] width 65 height 11
type input "0"
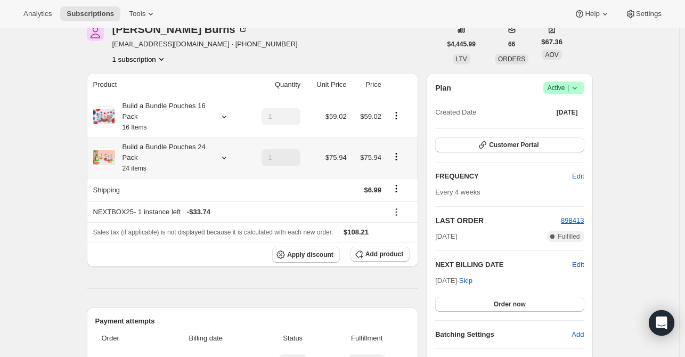
click at [225, 157] on icon at bounding box center [224, 157] width 11 height 11
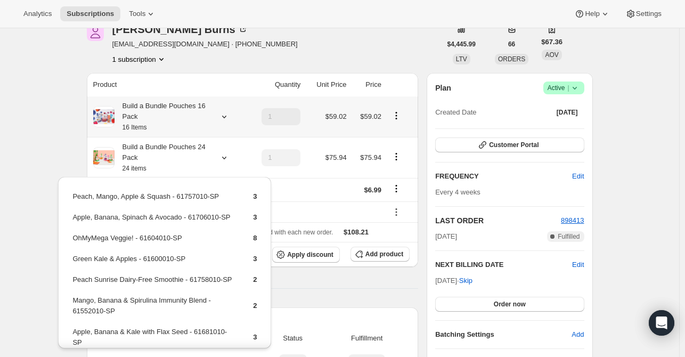
click at [228, 113] on icon at bounding box center [224, 116] width 11 height 11
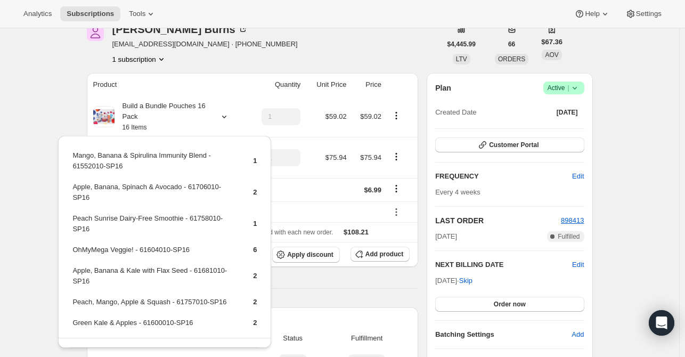
drag, startPoint x: 250, startPoint y: 70, endPoint x: 325, endPoint y: 84, distance: 76.2
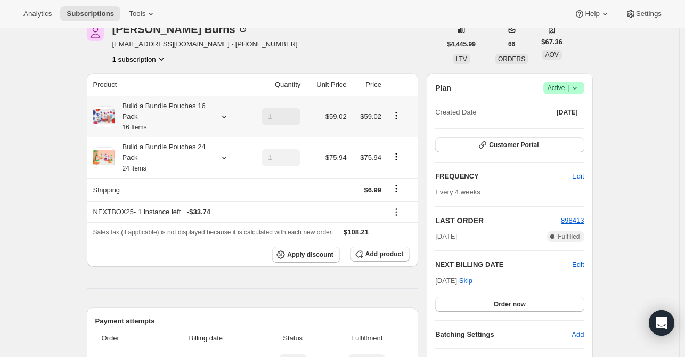
click at [399, 116] on icon "Product actions" at bounding box center [396, 115] width 11 height 11
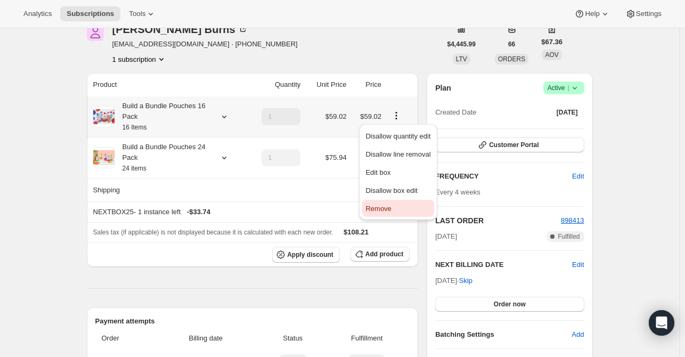
click at [384, 204] on span "Remove" at bounding box center [378, 208] width 26 height 8
type input "0"
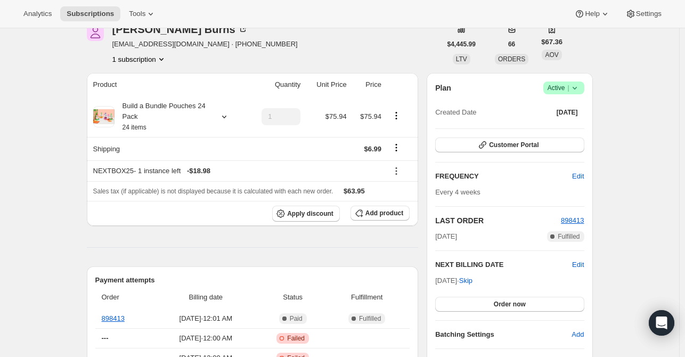
click at [226, 119] on icon at bounding box center [224, 116] width 11 height 11
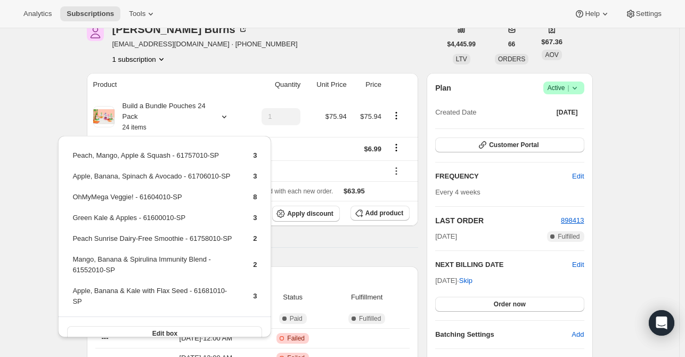
click at [270, 60] on div "Kathy Burns klynburns@gmail.com · +14438511463 1 subscription" at bounding box center [264, 44] width 354 height 40
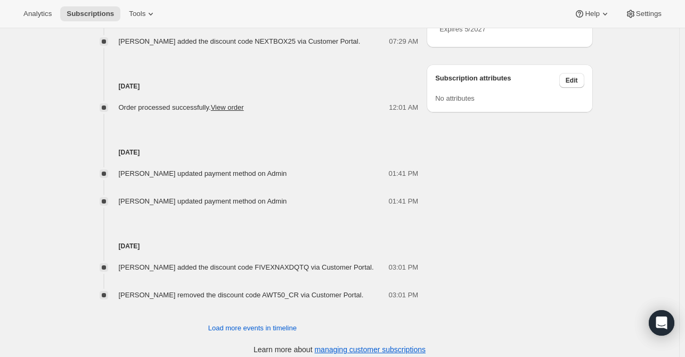
scroll to position [661, 0]
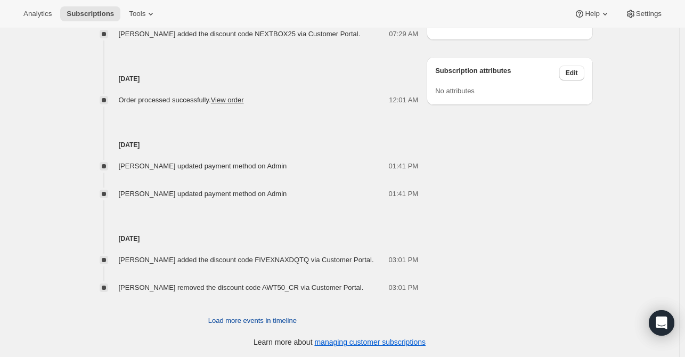
click at [274, 319] on span "Load more events in timeline" at bounding box center [252, 320] width 88 height 11
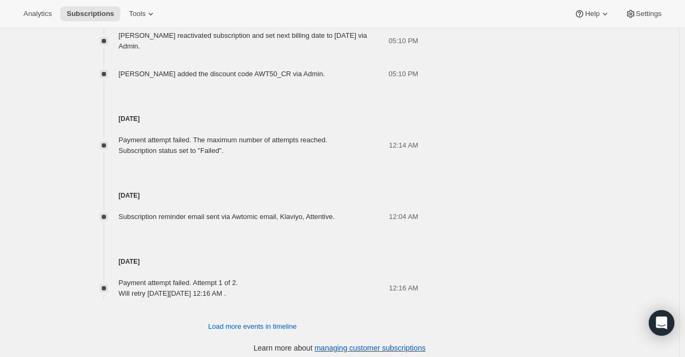
scroll to position [1050, 0]
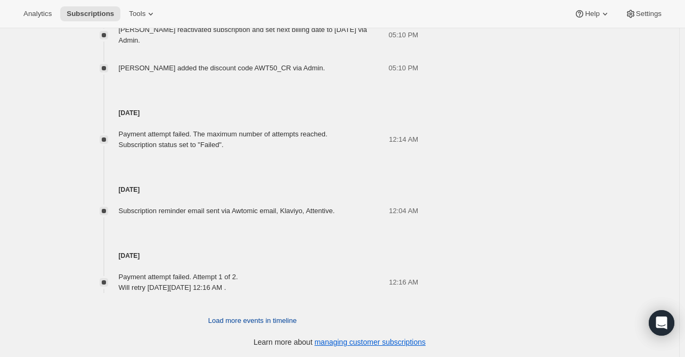
click at [283, 321] on span "Load more events in timeline" at bounding box center [252, 320] width 88 height 11
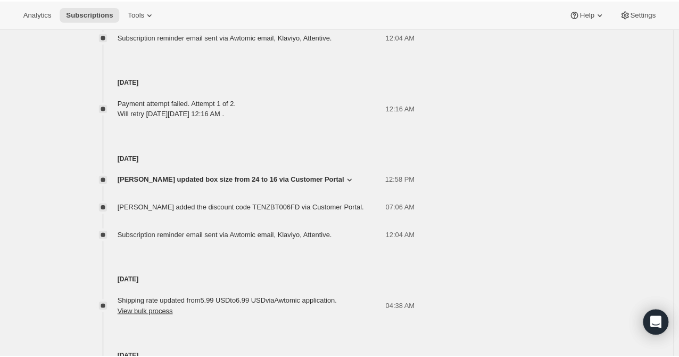
scroll to position [958, 0]
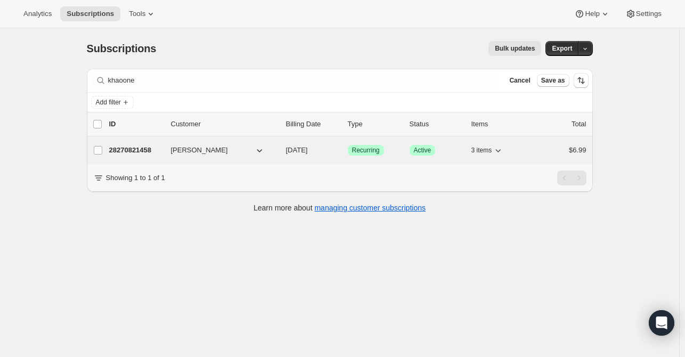
click at [162, 150] on p "28270821458" at bounding box center [135, 150] width 53 height 11
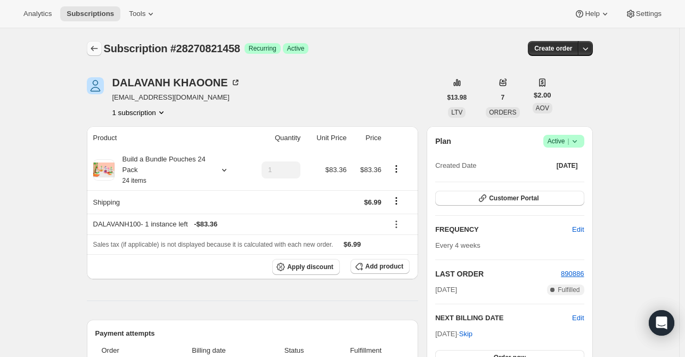
click at [93, 47] on icon "Subscriptions" at bounding box center [94, 48] width 11 height 11
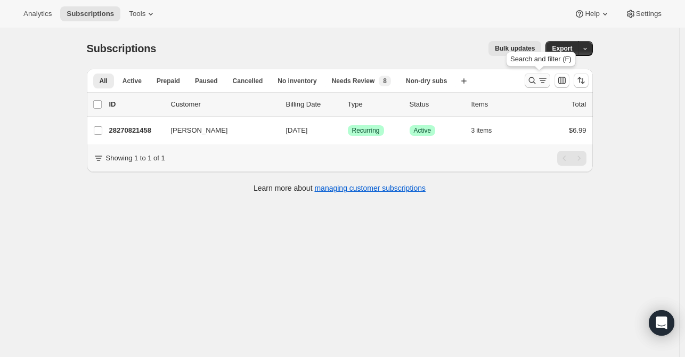
click at [533, 81] on icon "Search and filter results" at bounding box center [532, 80] width 11 height 11
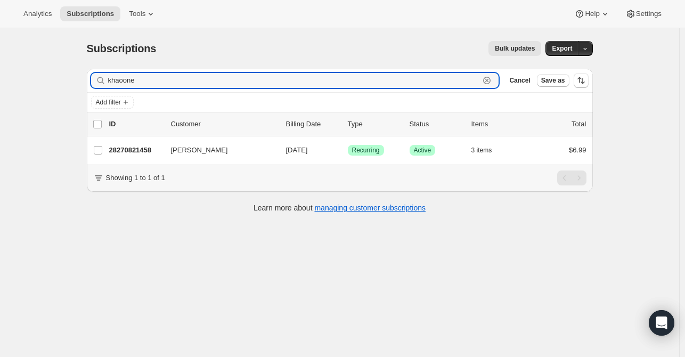
click at [491, 79] on icon "button" at bounding box center [486, 80] width 11 height 11
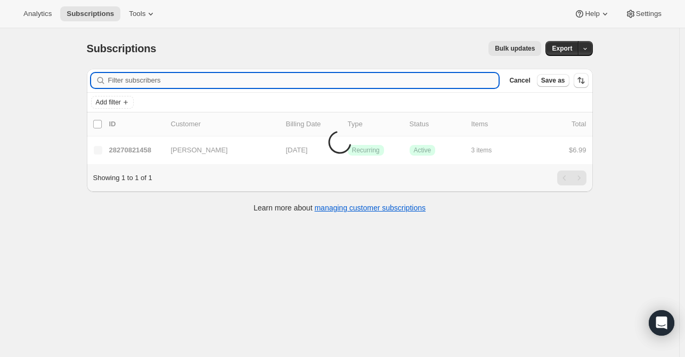
click at [223, 80] on input "Filter subscribers" at bounding box center [303, 80] width 391 height 15
paste input "colleengilbreath@gmail.com"
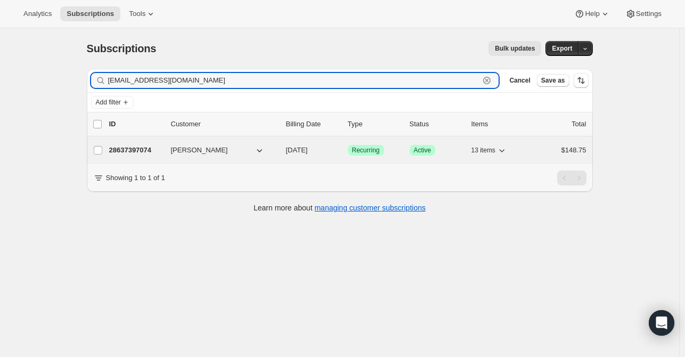
type input "colleengilbreath@gmail.com"
click at [174, 146] on span "Colleen Kirkendall" at bounding box center [199, 150] width 57 height 11
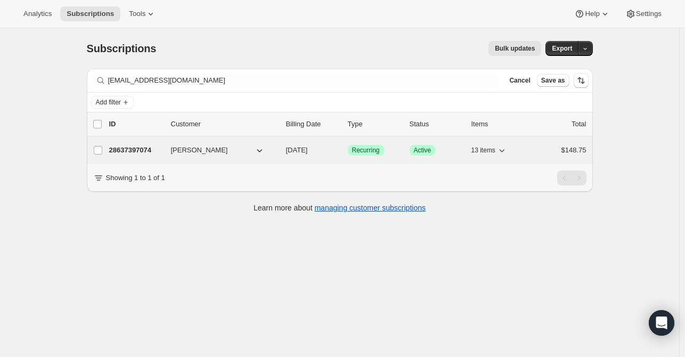
click at [157, 150] on p "28637397074" at bounding box center [135, 150] width 53 height 11
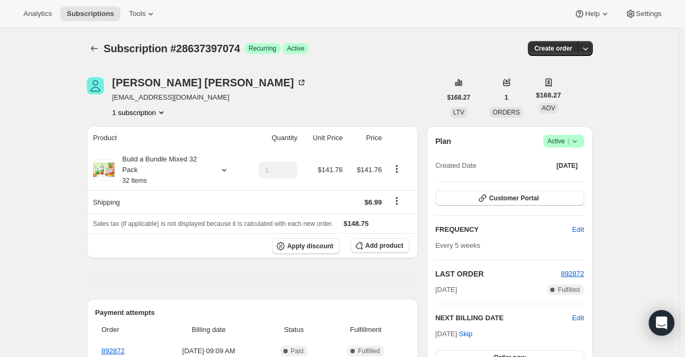
click at [555, 142] on span "Active |" at bounding box center [563, 141] width 32 height 11
click at [565, 174] on button "Cancel subscription" at bounding box center [566, 179] width 67 height 17
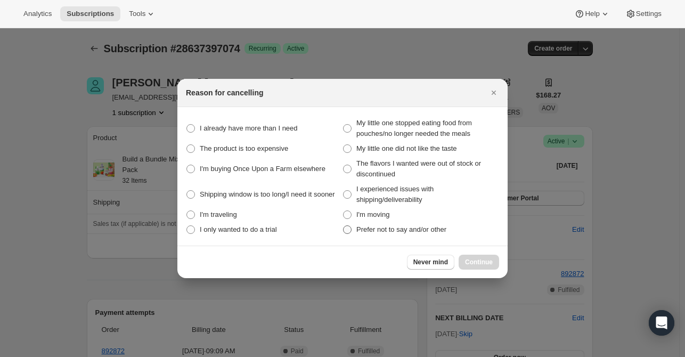
click at [415, 226] on span "Prefer not to say and/or other" at bounding box center [401, 229] width 90 height 8
click at [343, 226] on other "Prefer not to say and/or other" at bounding box center [343, 225] width 1 height 1
radio other "true"
click at [476, 263] on span "Continue" at bounding box center [479, 262] width 28 height 9
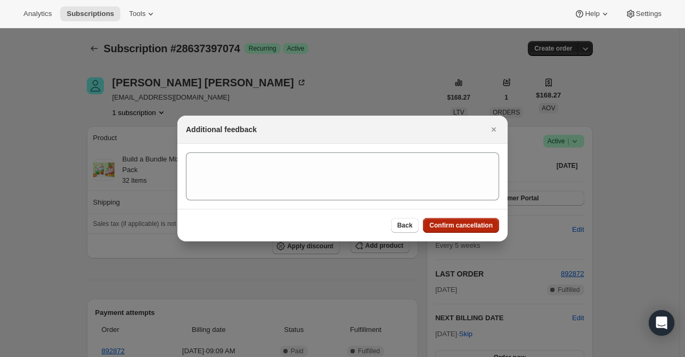
click at [478, 224] on span "Confirm cancellation" at bounding box center [460, 225] width 63 height 9
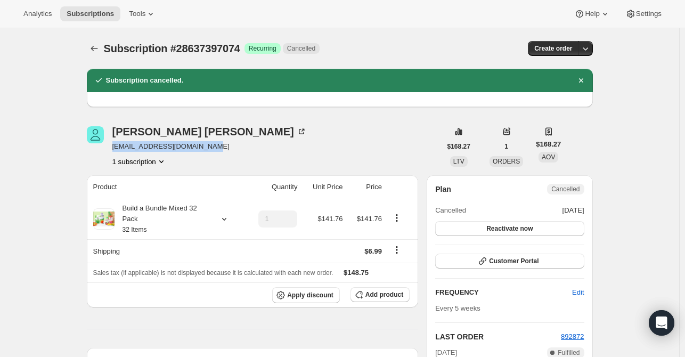
drag, startPoint x: 205, startPoint y: 146, endPoint x: 114, endPoint y: 147, distance: 91.0
click at [114, 147] on div "Colleen Kirkendall colleengilbreath@gmail.com 1 subscription" at bounding box center [264, 146] width 354 height 40
copy span "colleengilbreath@gmail.com"
